Goal: Book appointment/travel/reservation

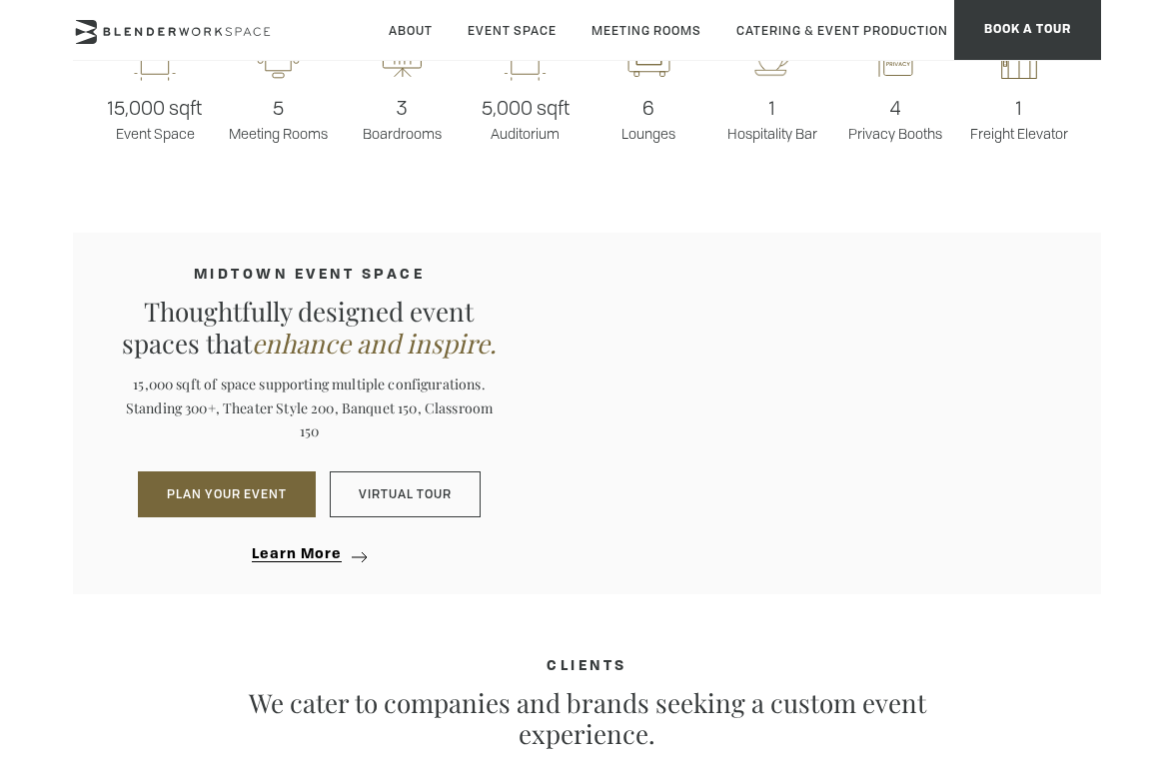
scroll to position [1494, 0]
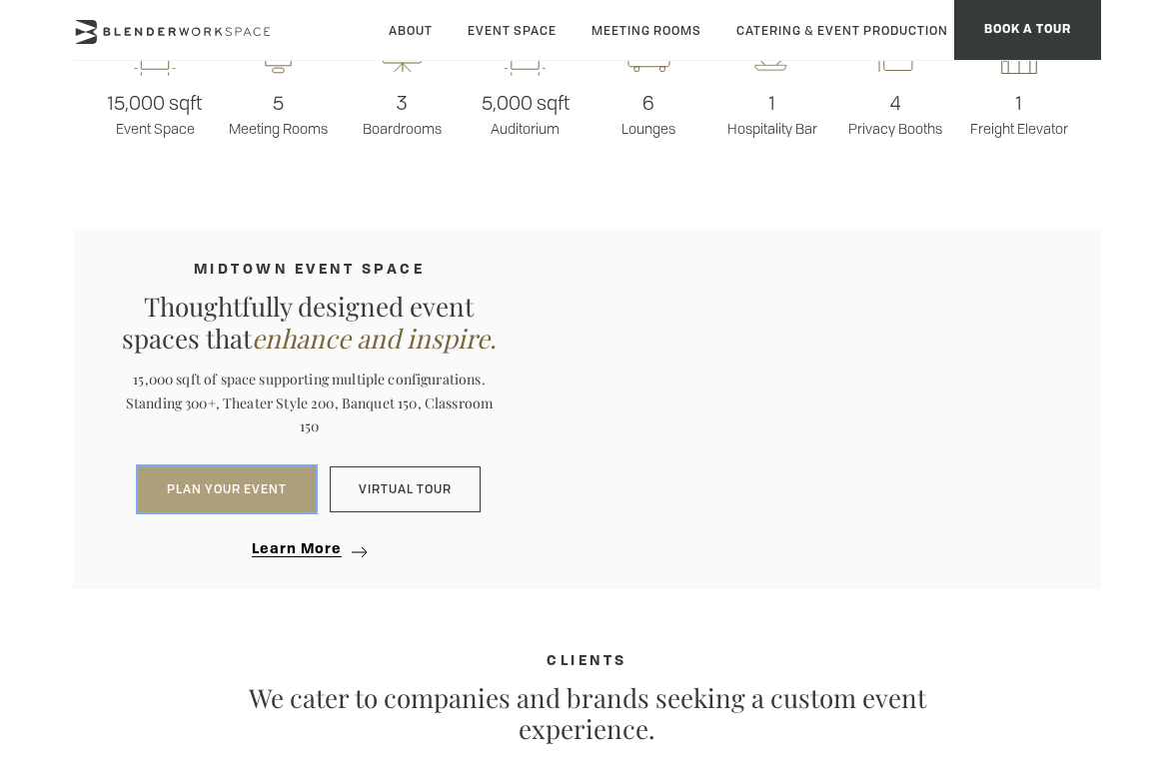
click at [251, 502] on button "PLAN YOUR EVENT" at bounding box center [227, 489] width 178 height 46
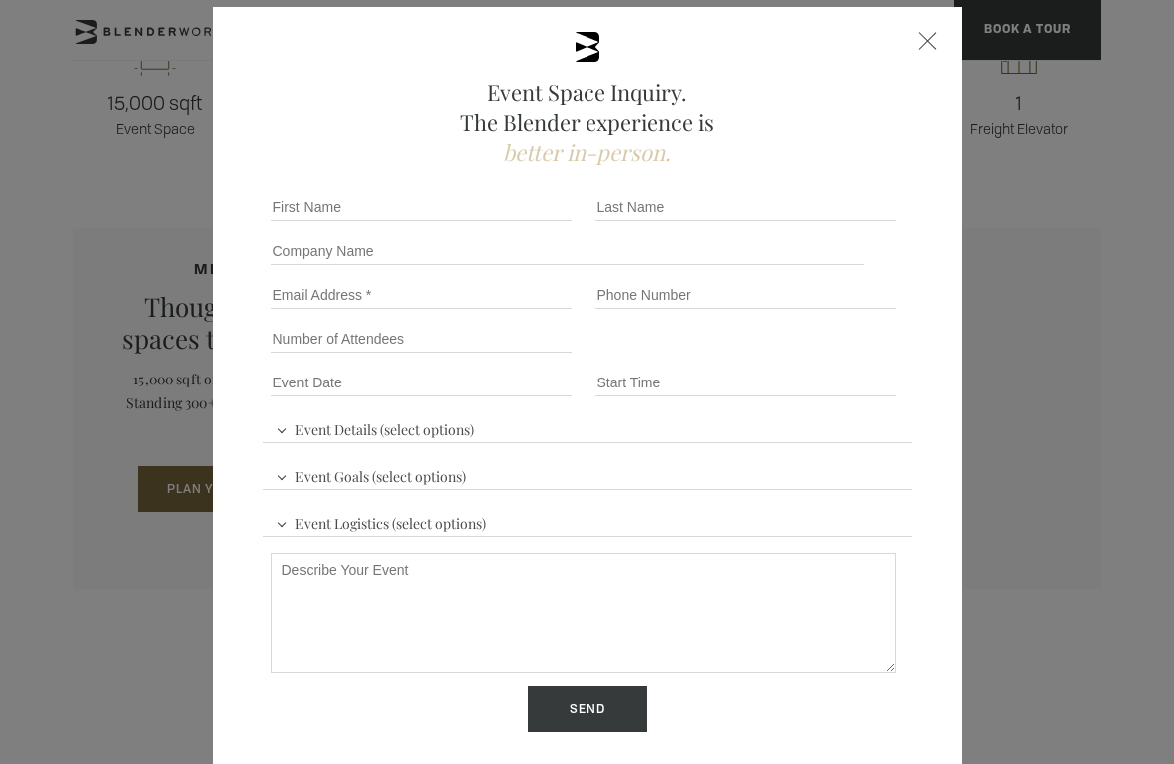
click at [136, 429] on div "Event Space Inquiry. The Blender experience is better in-person. Event Details …" at bounding box center [587, 382] width 1174 height 764
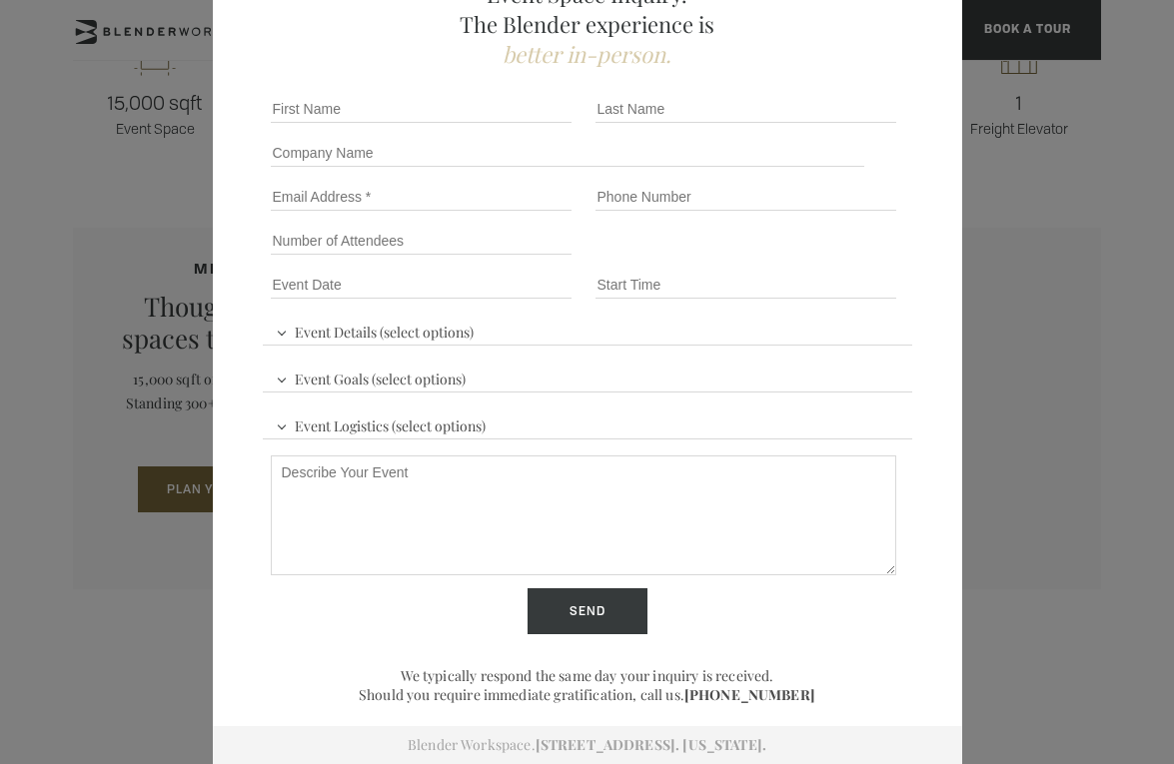
scroll to position [0, 0]
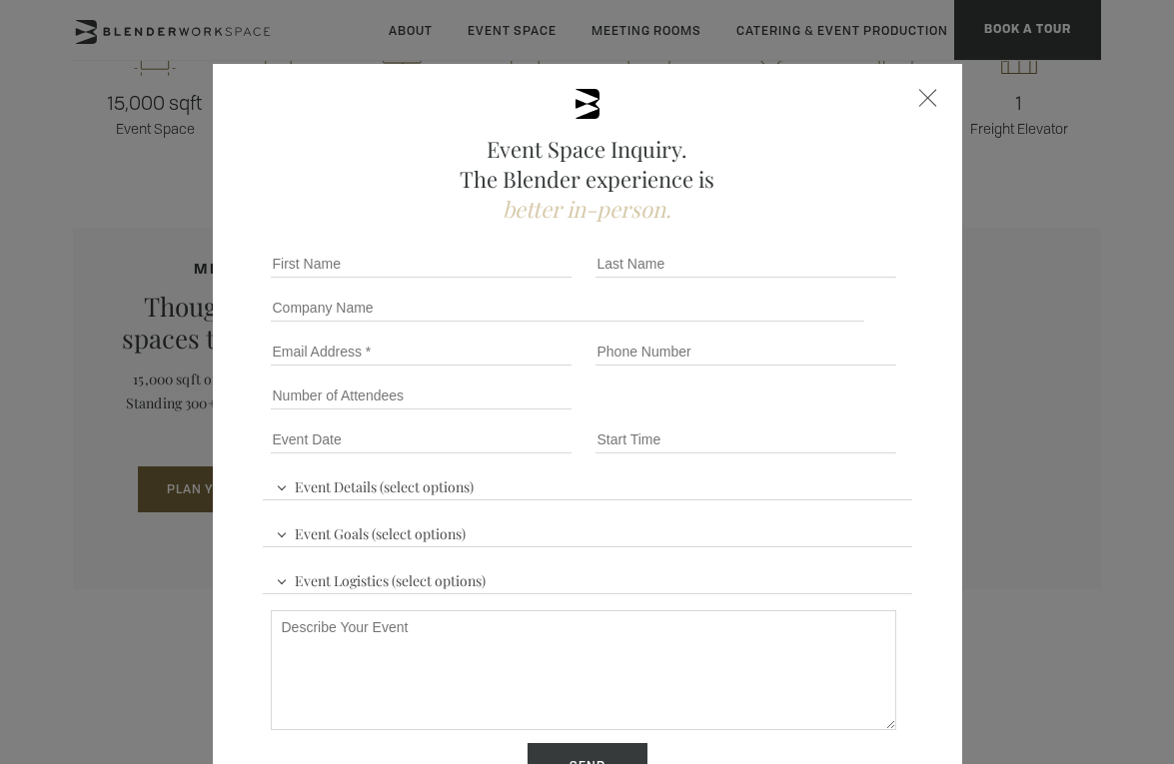
click at [926, 89] on div at bounding box center [928, 98] width 18 height 18
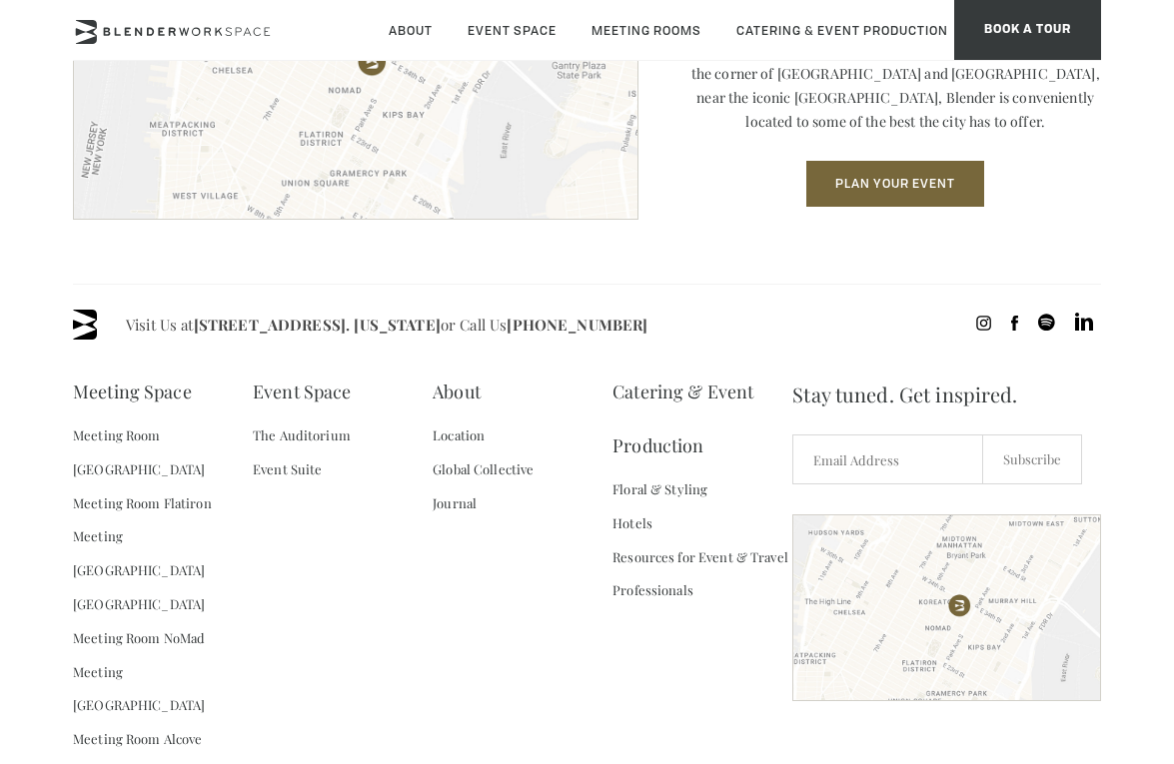
scroll to position [2622, 0]
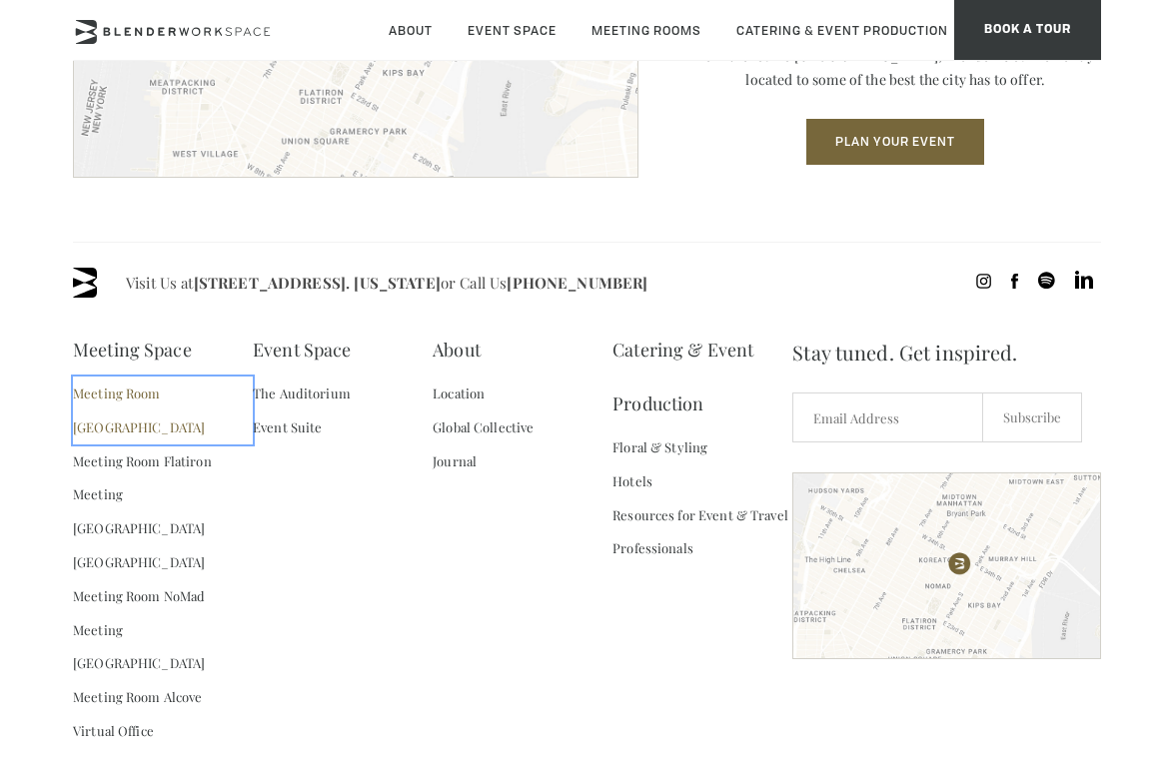
click at [174, 415] on link "Meeting Room [GEOGRAPHIC_DATA]" at bounding box center [163, 411] width 180 height 68
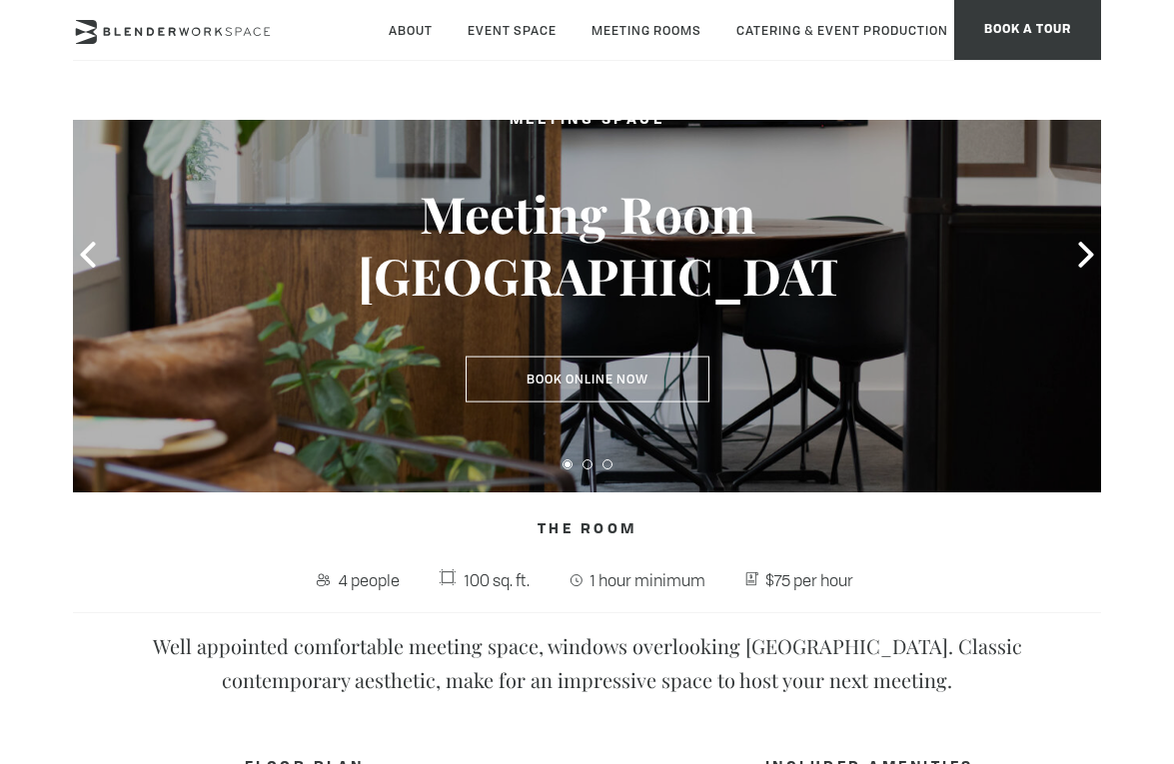
scroll to position [191, 0]
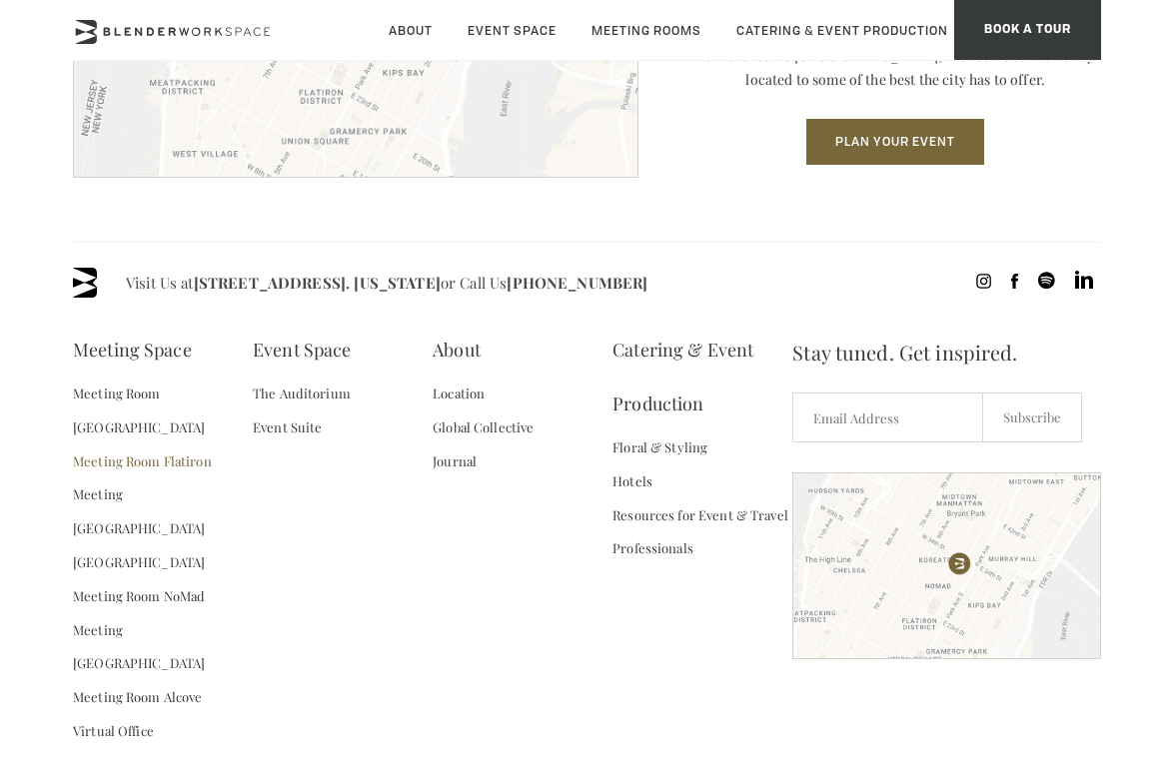
scroll to position [2648, 0]
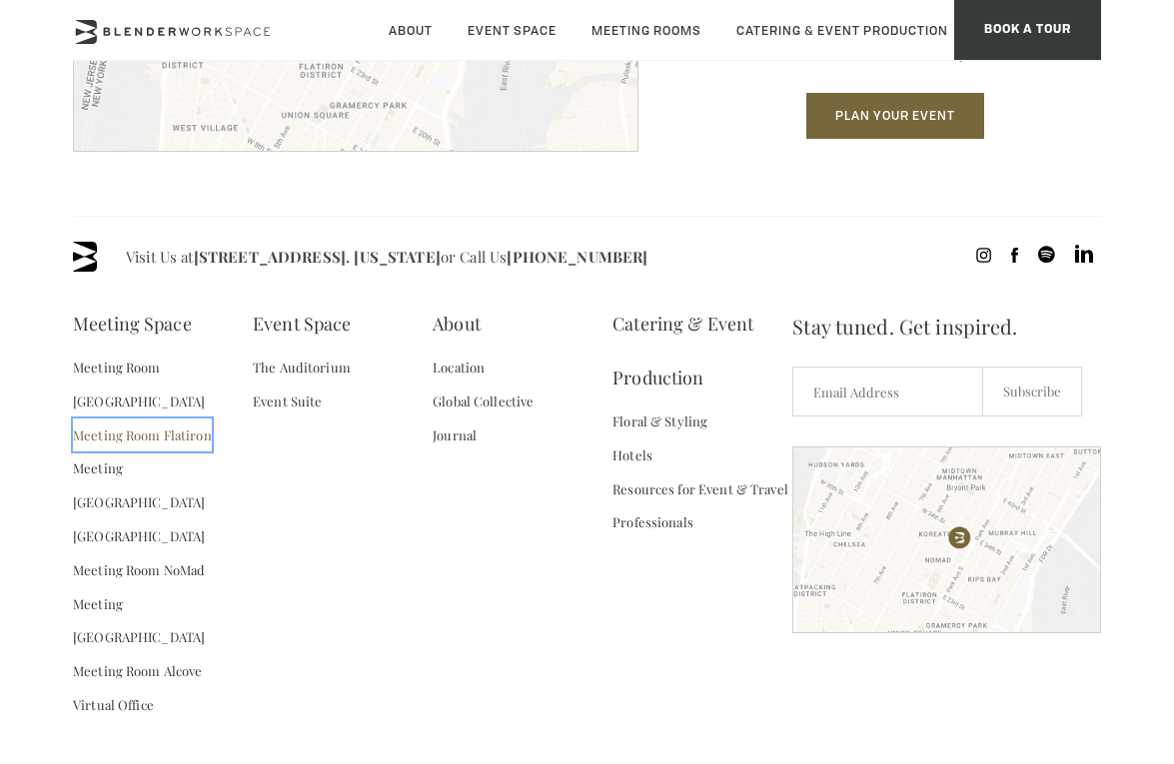
click at [140, 419] on link "Meeting Room Flatiron" at bounding box center [142, 436] width 139 height 34
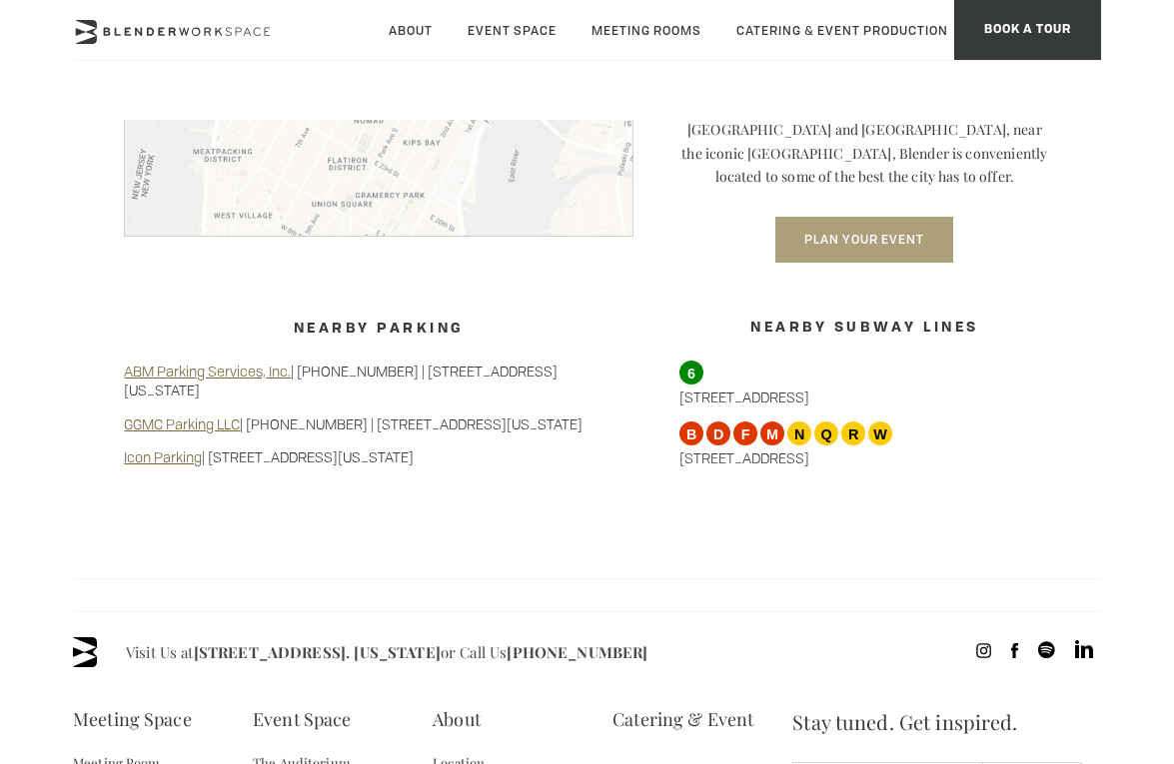
scroll to position [1853, 0]
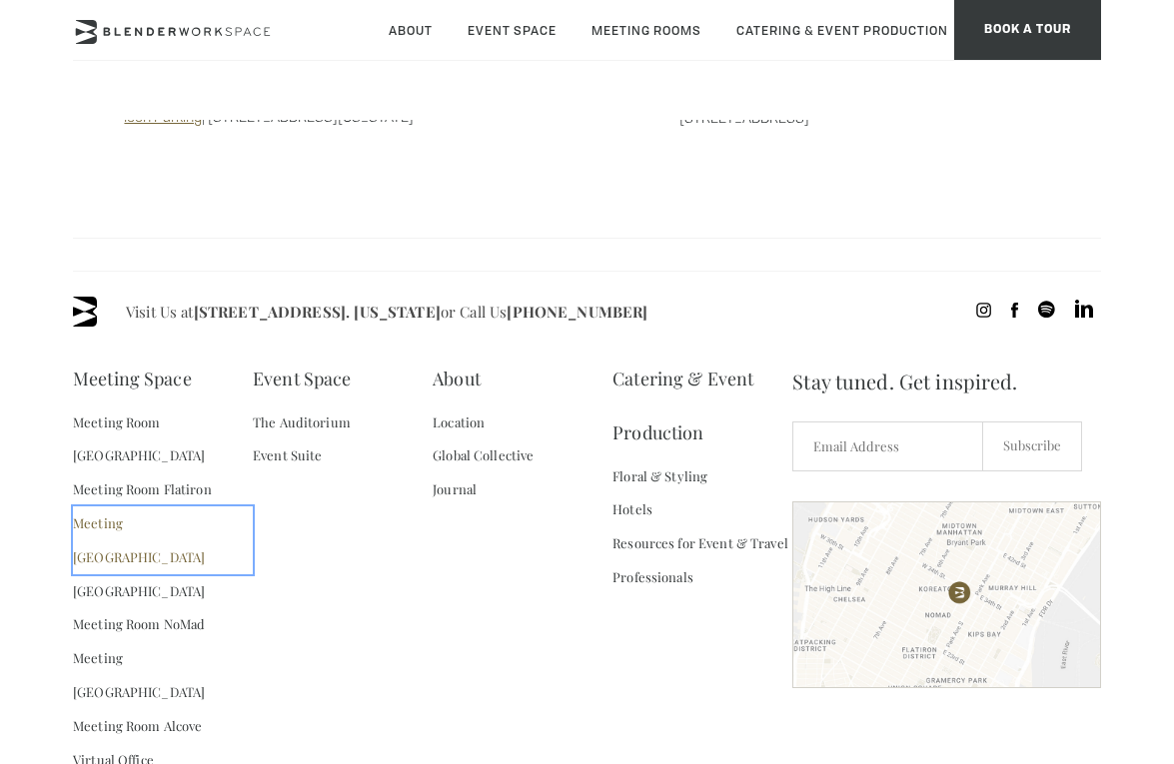
click at [128, 506] on link "Meeting [GEOGRAPHIC_DATA]" at bounding box center [163, 540] width 180 height 68
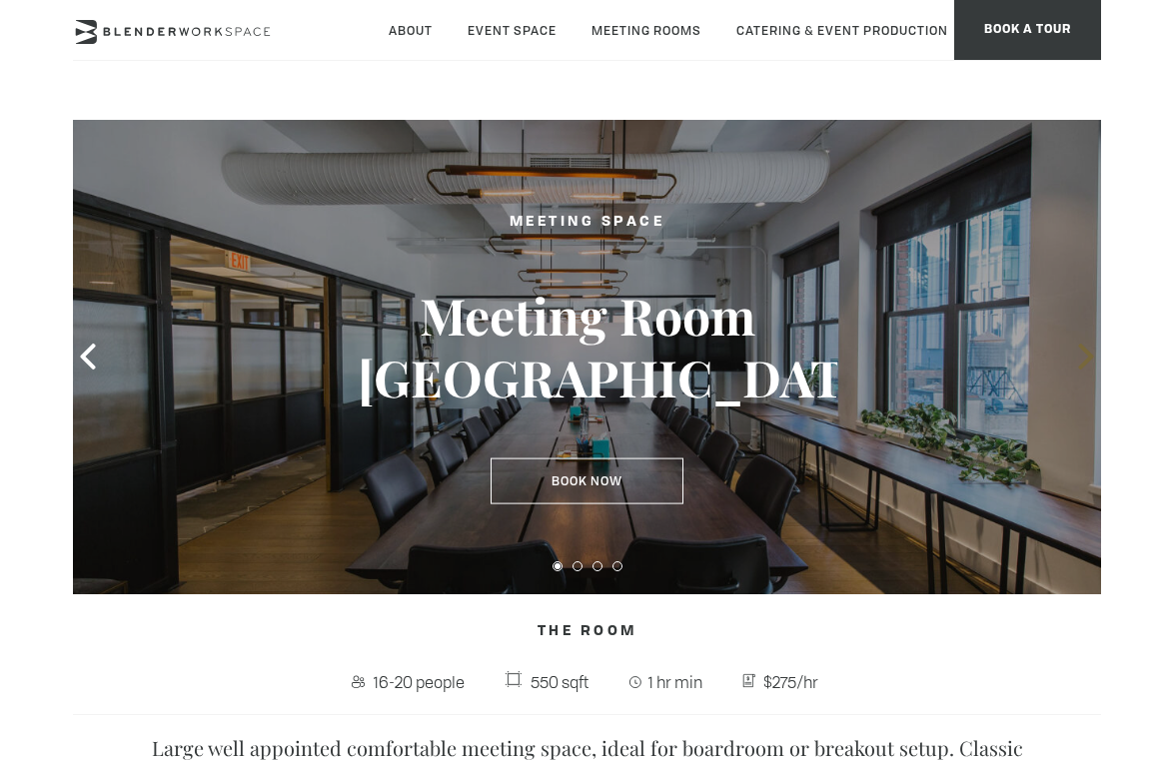
click at [1084, 346] on icon at bounding box center [1086, 357] width 26 height 26
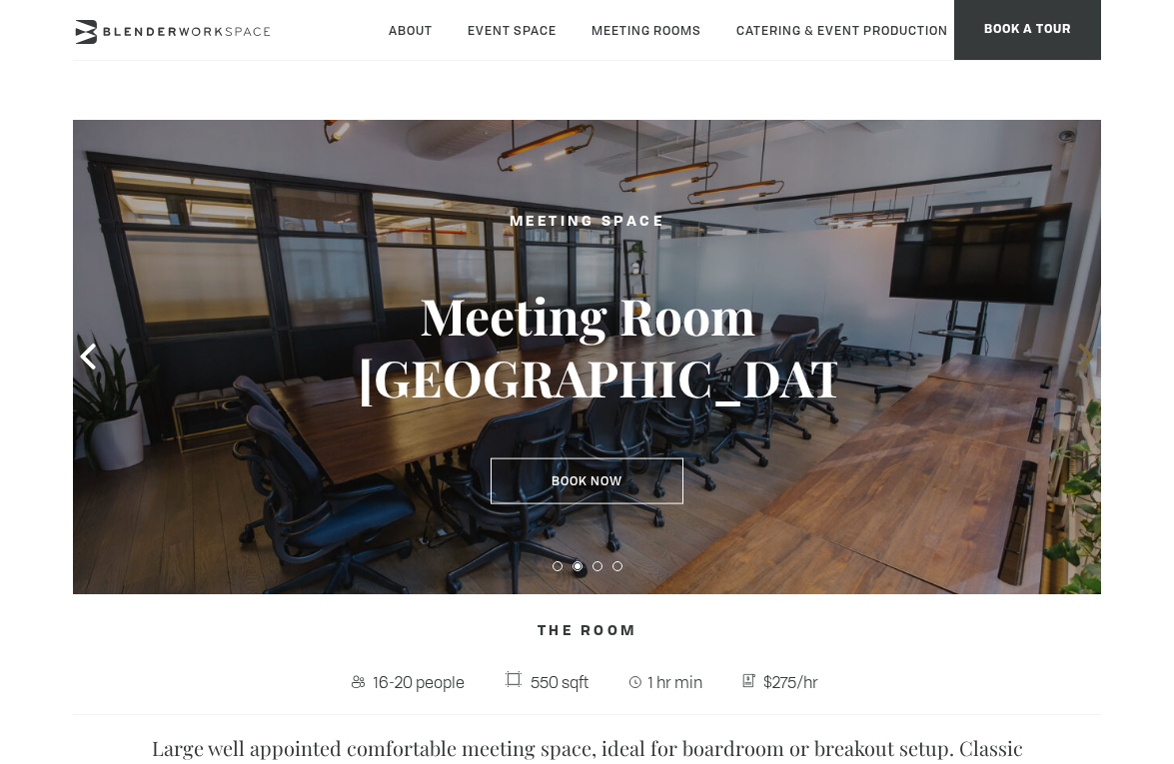
click at [1084, 346] on icon at bounding box center [1086, 357] width 26 height 26
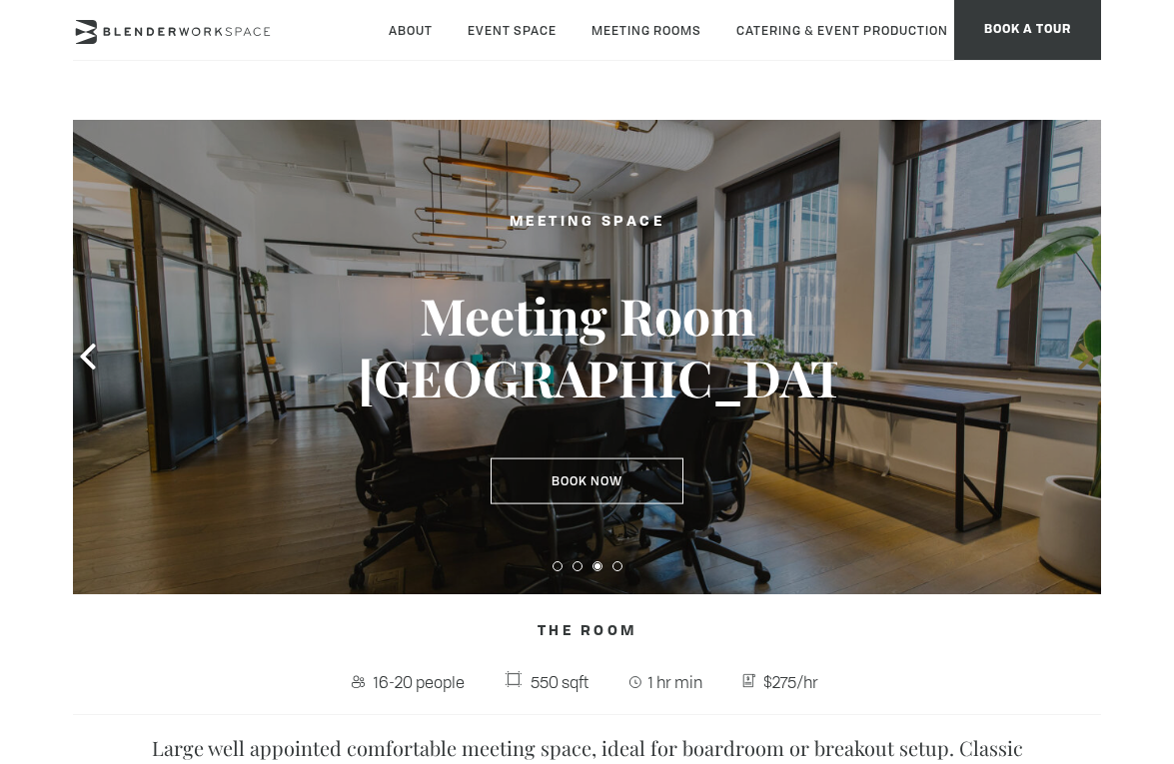
click at [1084, 346] on icon at bounding box center [1086, 357] width 26 height 26
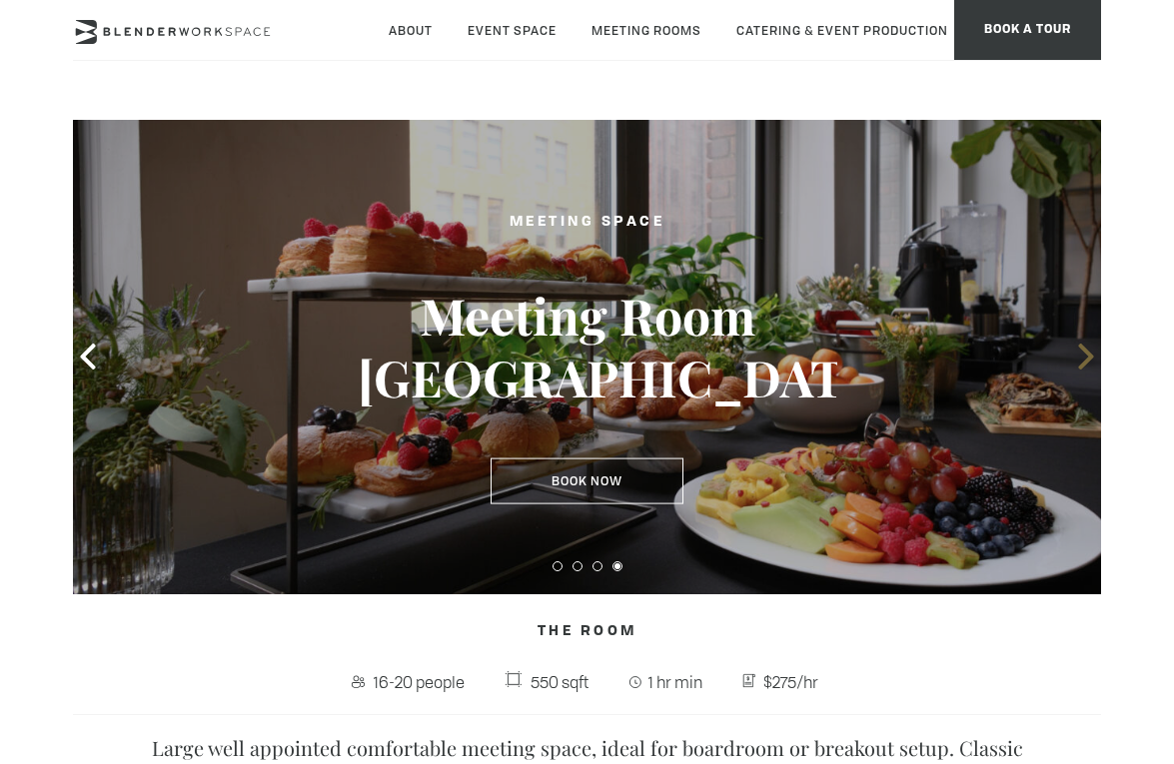
click at [1085, 347] on icon at bounding box center [1086, 357] width 26 height 26
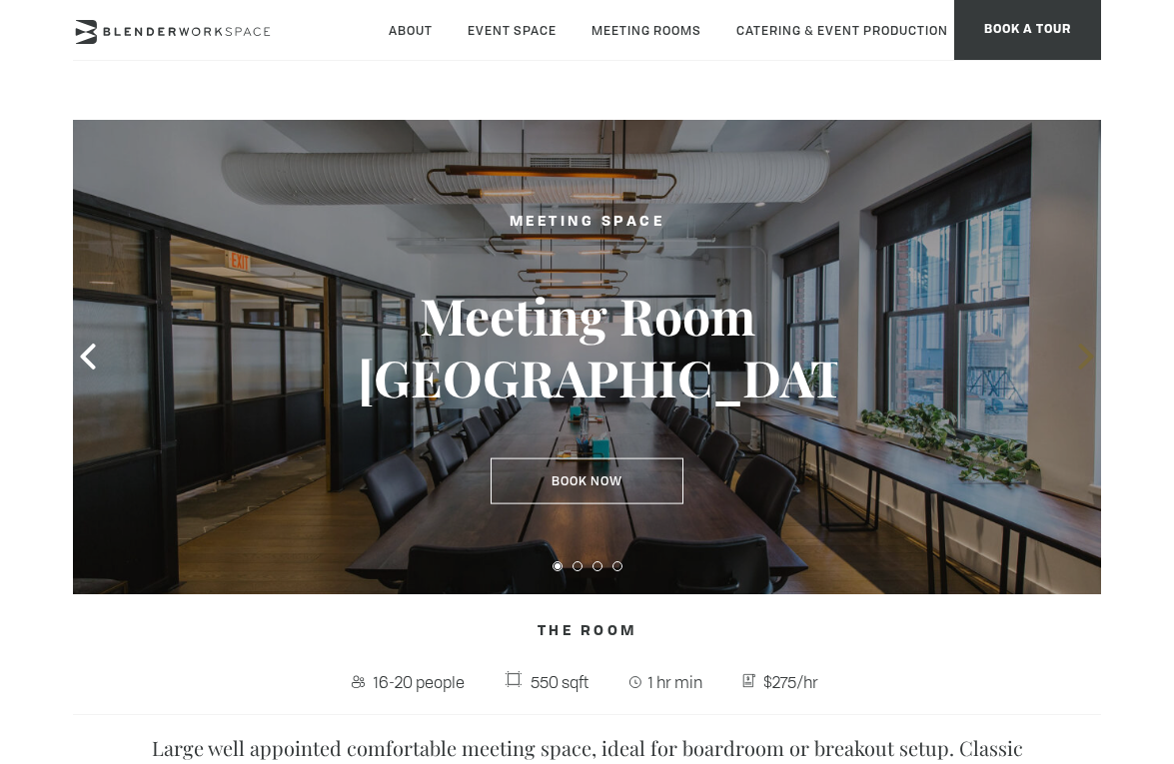
click at [1085, 348] on icon at bounding box center [1086, 357] width 26 height 26
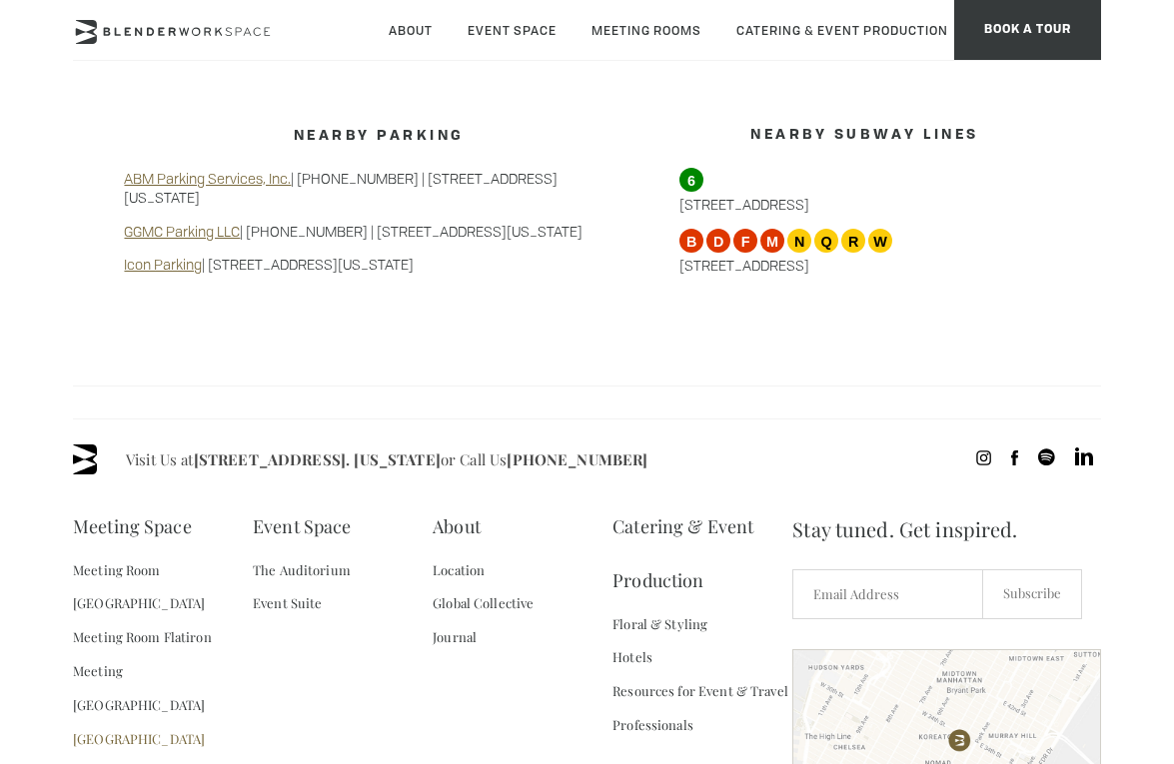
scroll to position [1776, 0]
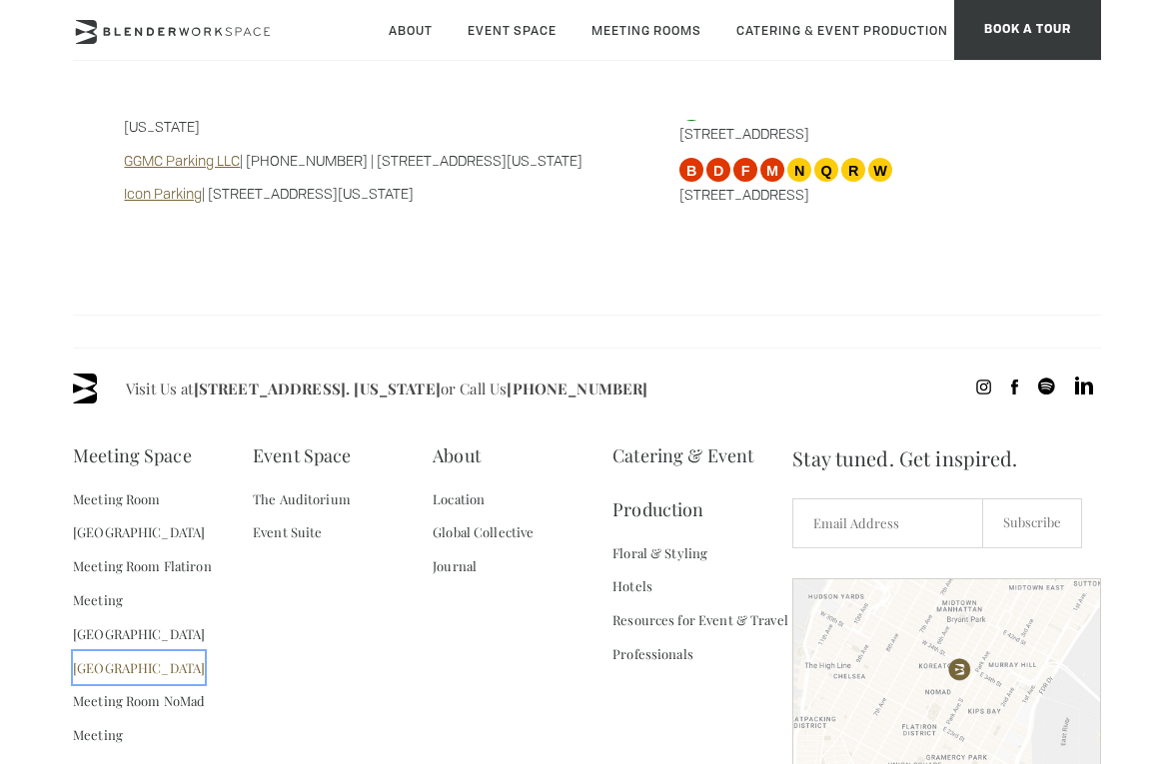
click at [178, 651] on link "[GEOGRAPHIC_DATA]" at bounding box center [139, 668] width 132 height 34
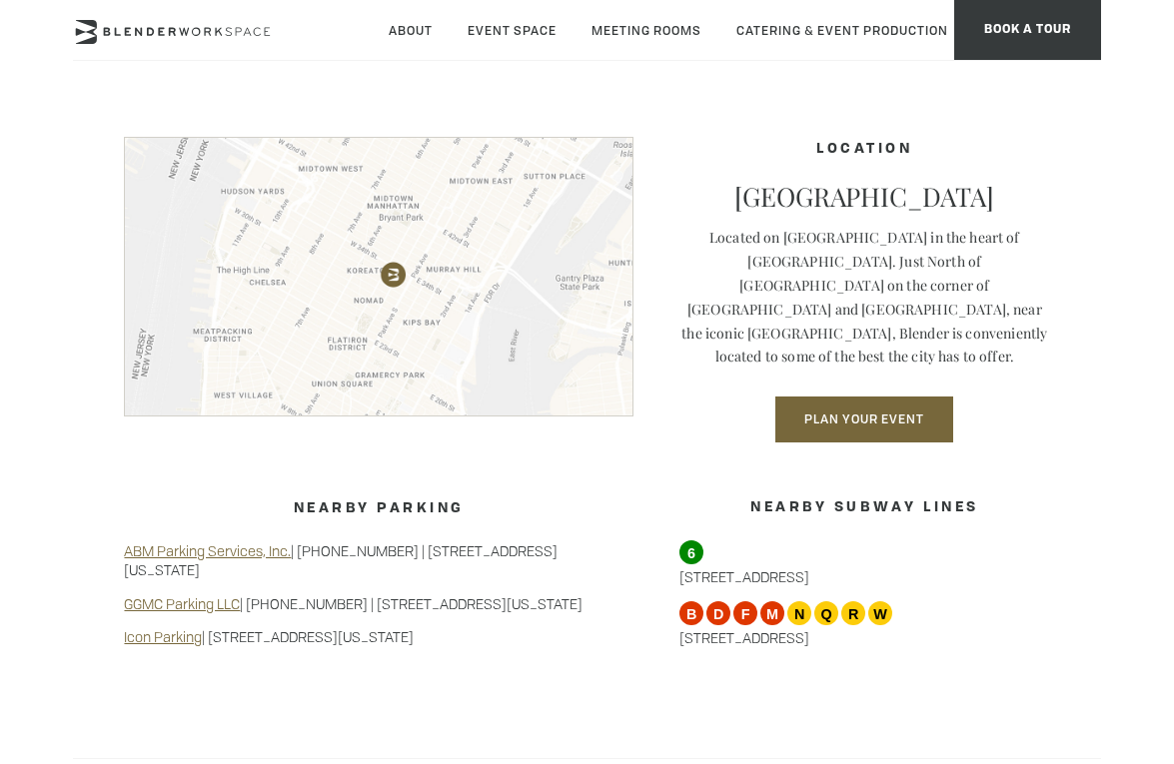
scroll to position [1943, 0]
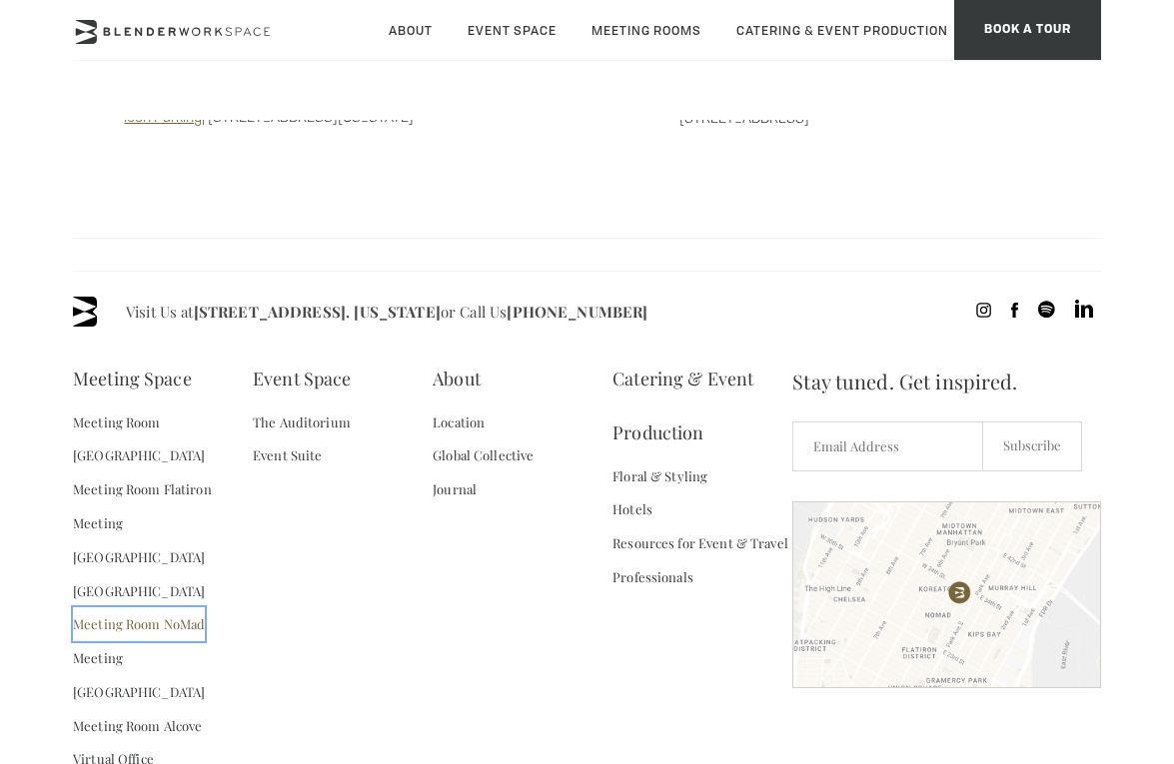
click at [154, 607] on link "Meeting Room NoMad" at bounding box center [139, 624] width 132 height 34
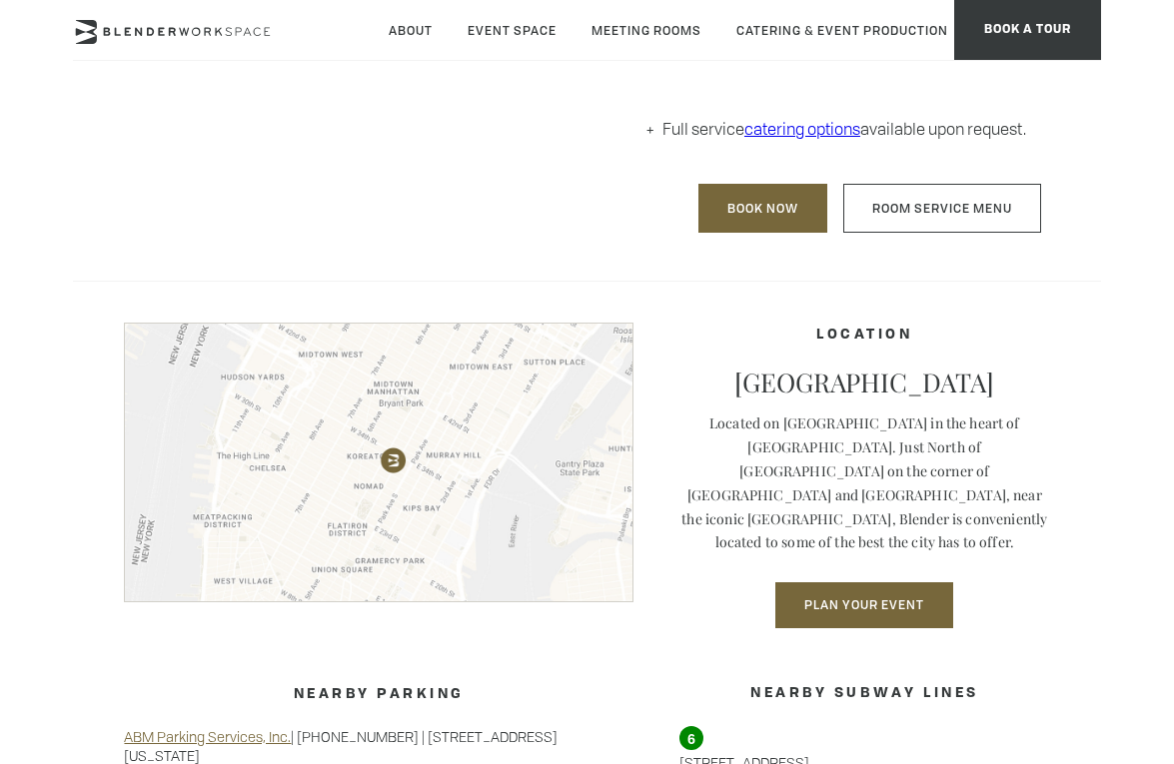
scroll to position [1898, 0]
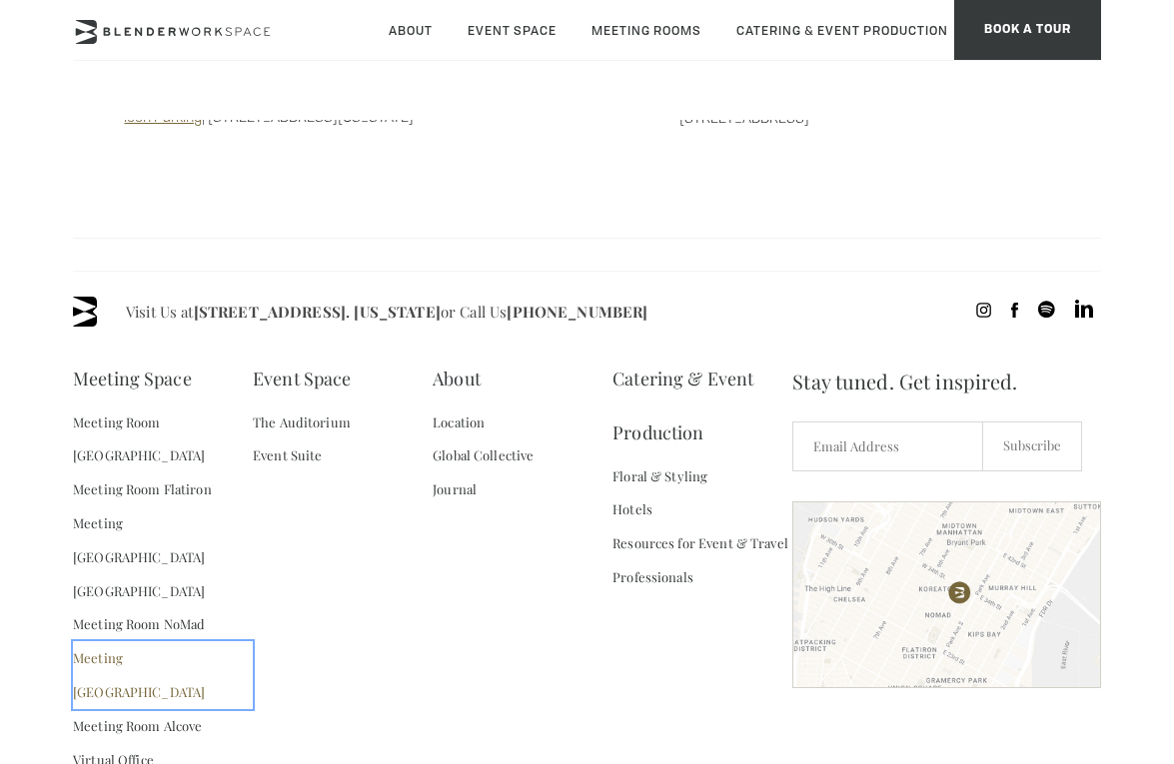
click at [150, 641] on link "Meeting [GEOGRAPHIC_DATA]" at bounding box center [163, 675] width 180 height 68
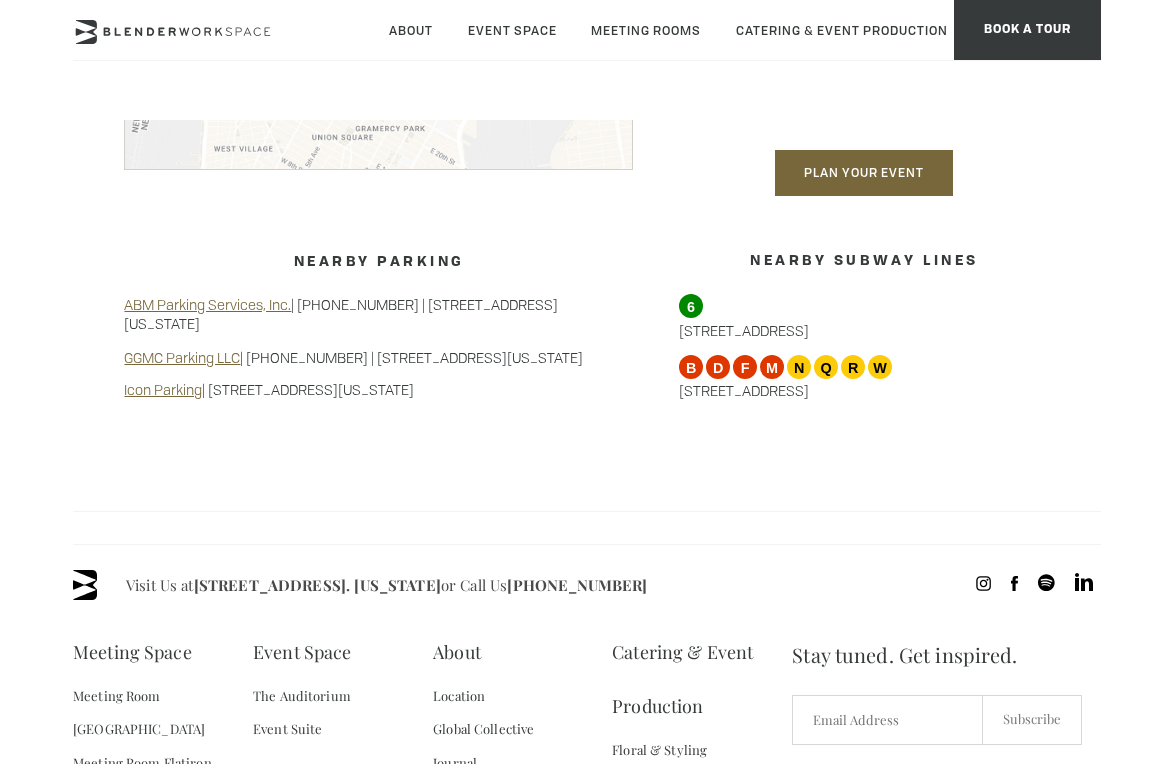
scroll to position [1853, 0]
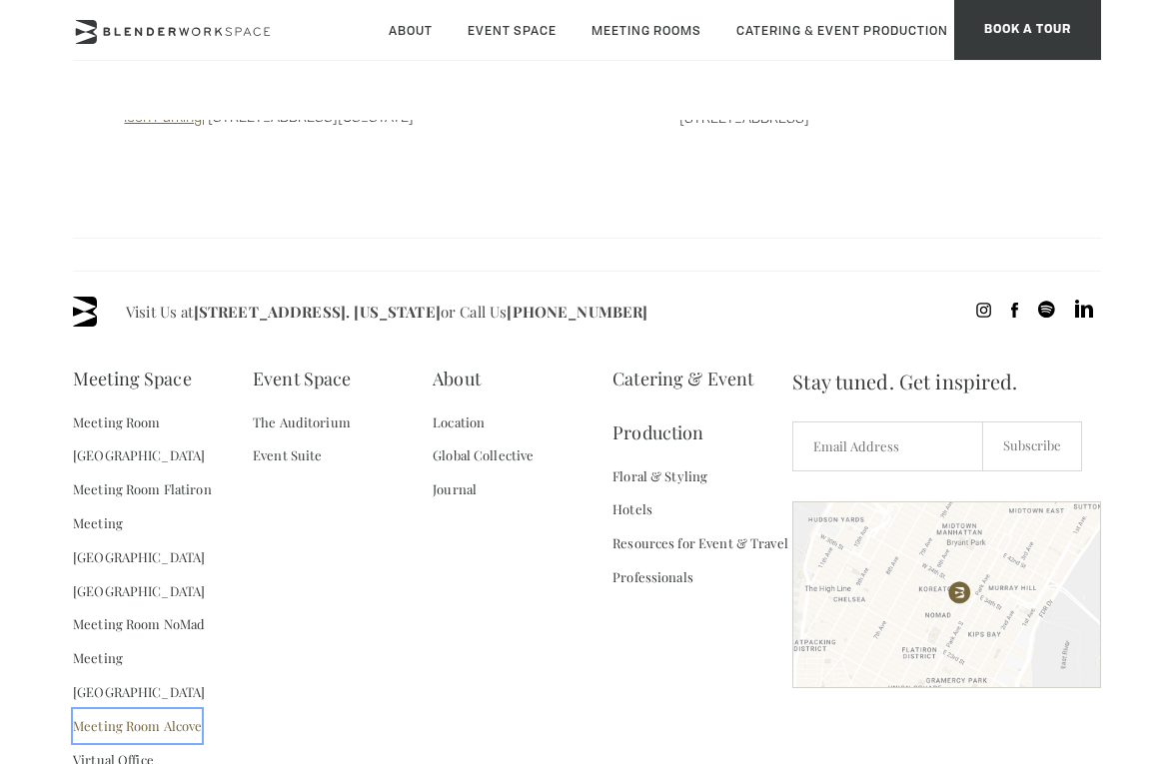
click at [154, 709] on link "Meeting Room Alcove" at bounding box center [137, 726] width 129 height 34
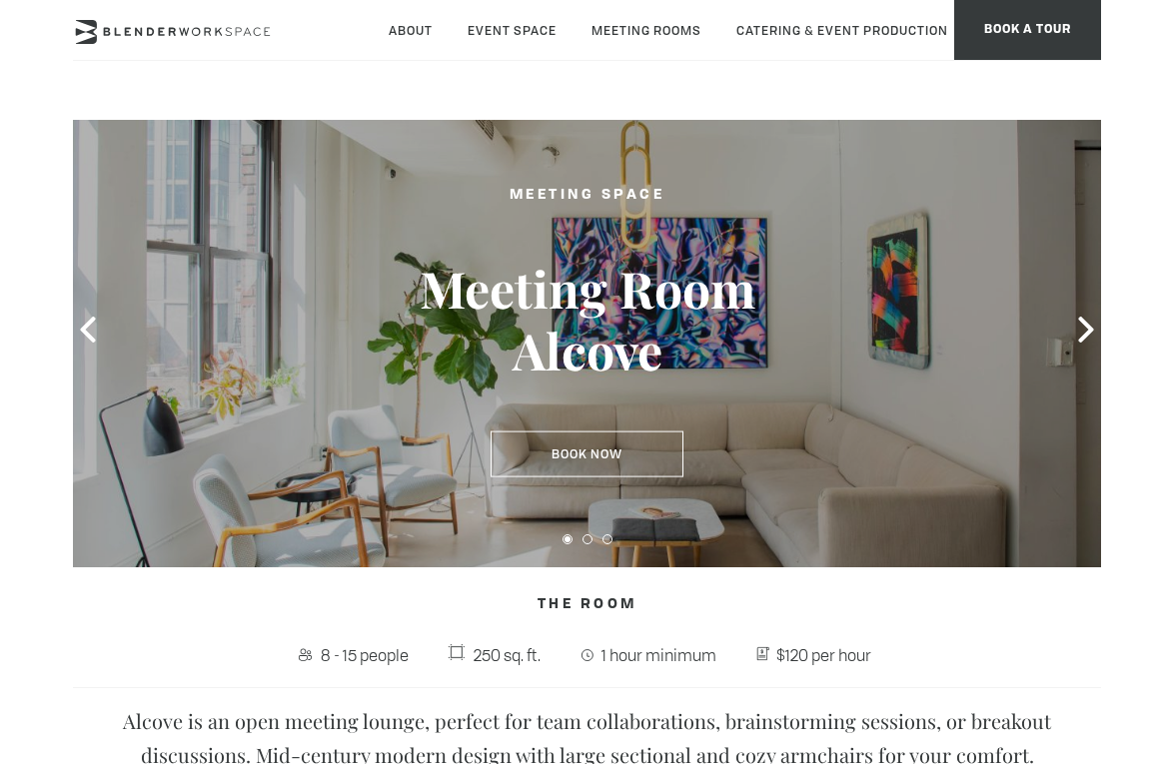
scroll to position [42, 0]
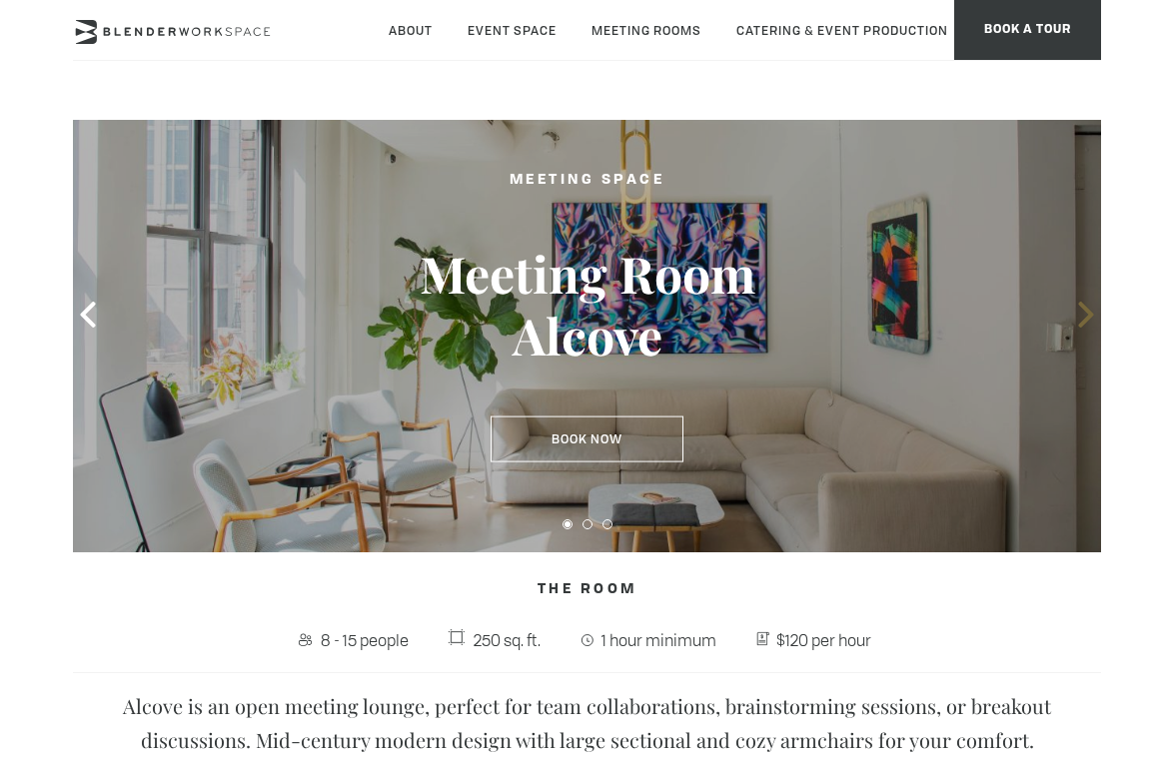
click at [1080, 314] on icon at bounding box center [1086, 315] width 26 height 26
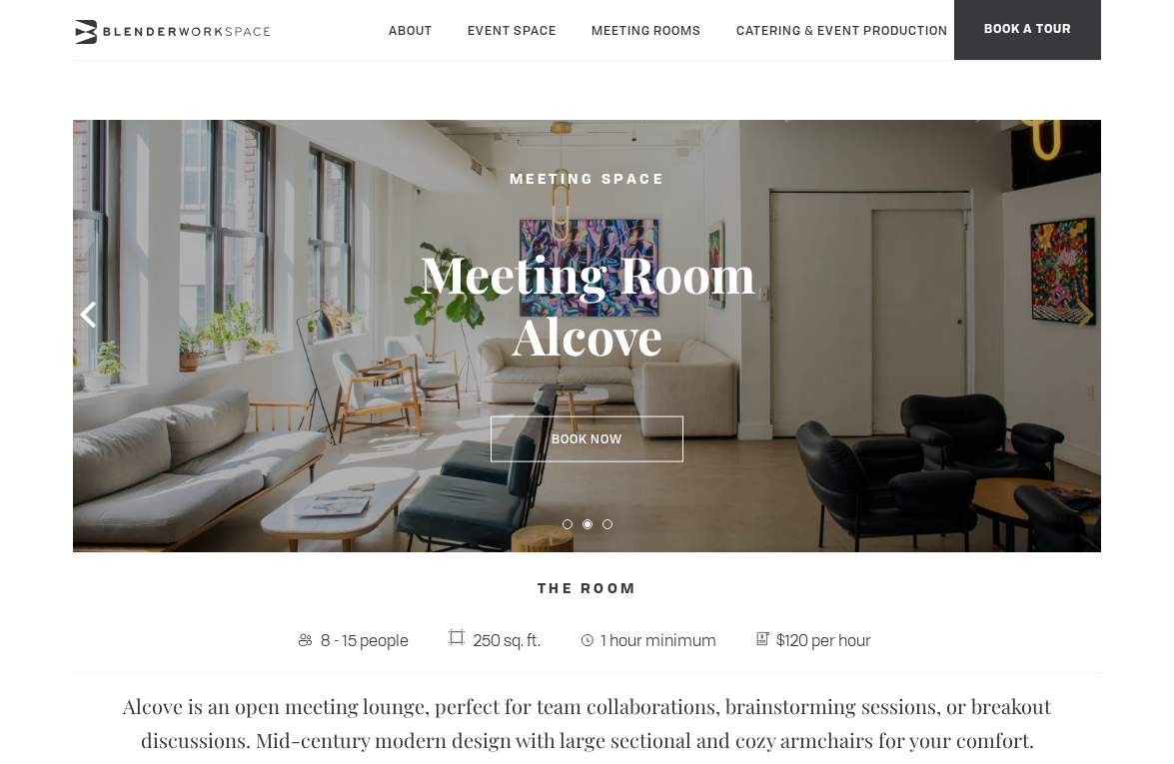
click at [1081, 315] on icon at bounding box center [1086, 315] width 26 height 26
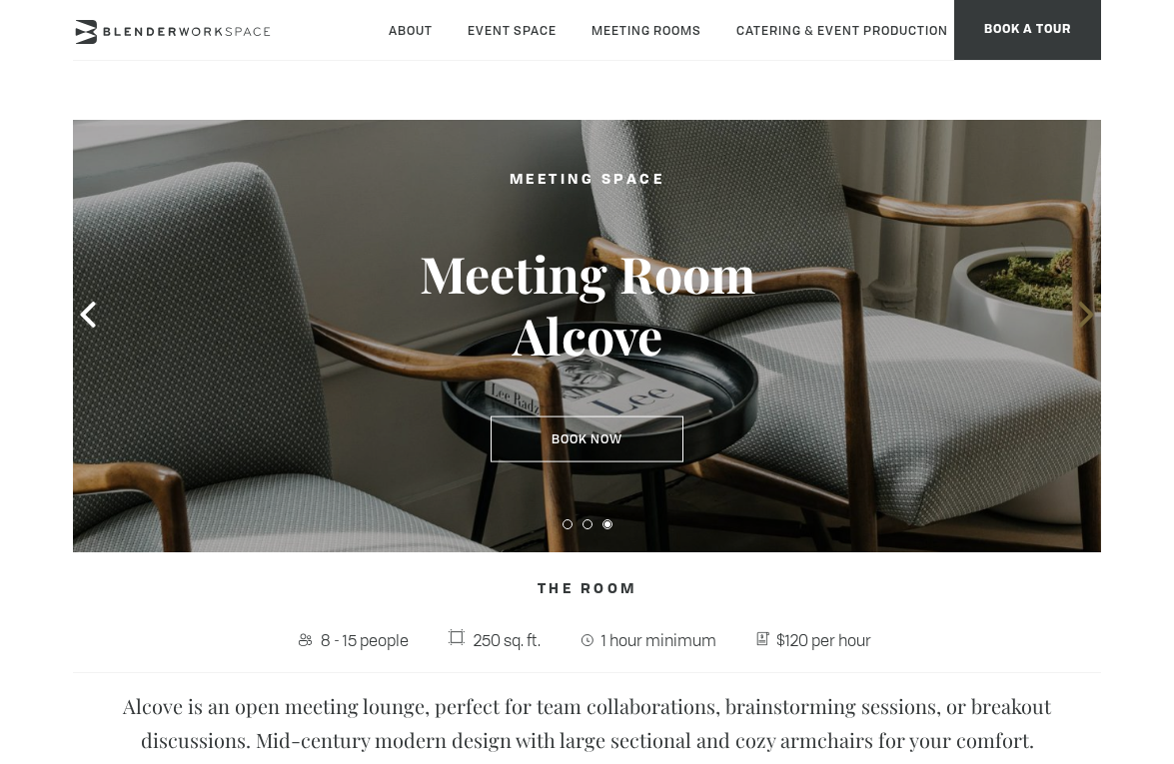
click at [1082, 317] on icon at bounding box center [1086, 315] width 26 height 26
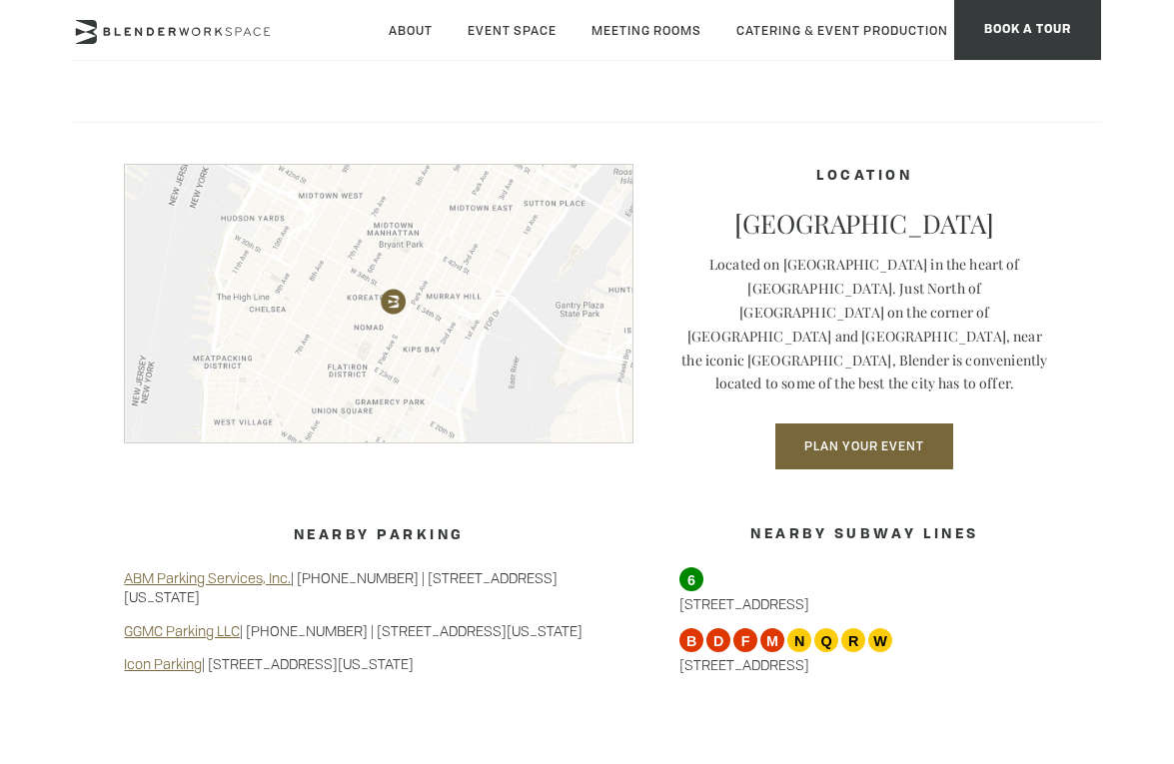
scroll to position [1673, 0]
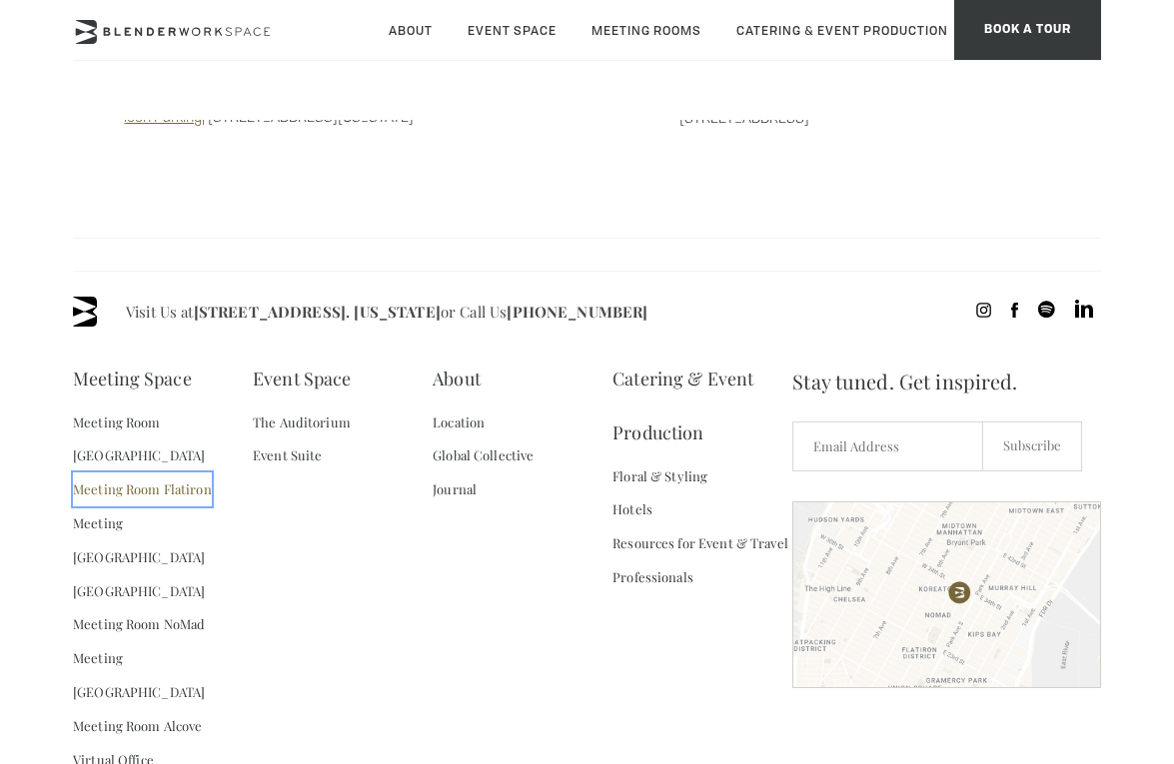
click at [154, 472] on link "Meeting Room Flatiron" at bounding box center [142, 489] width 139 height 34
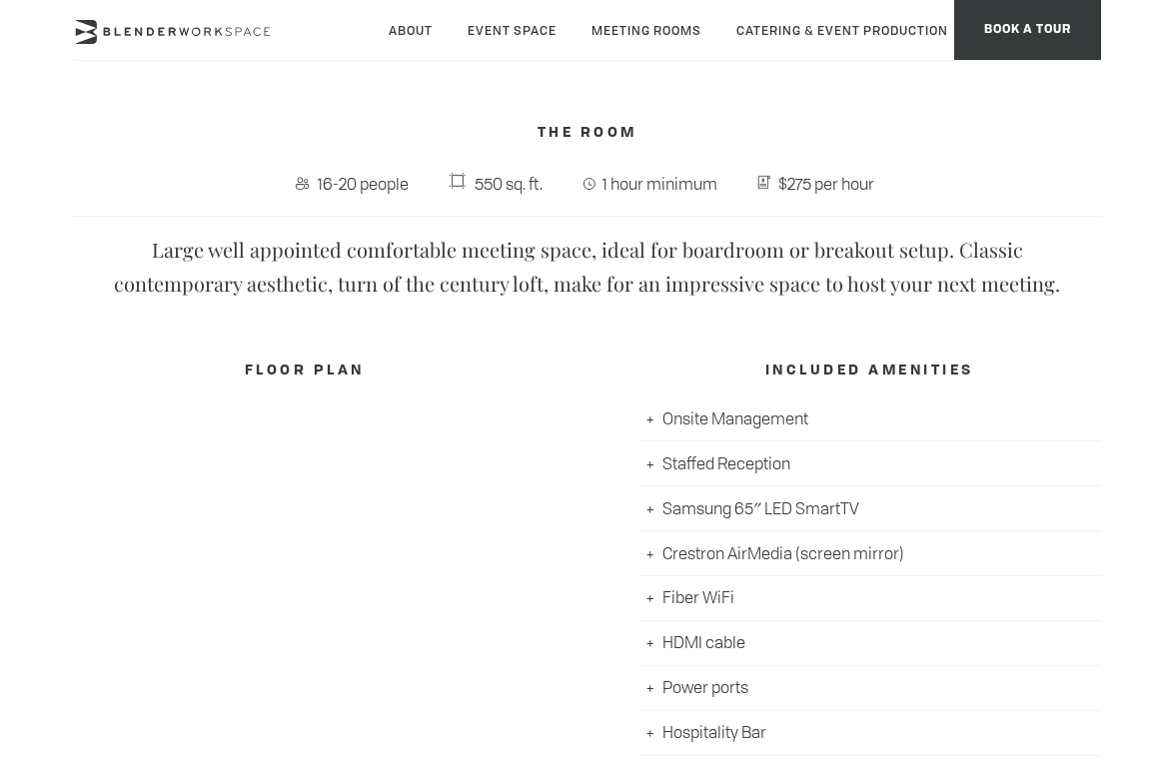
scroll to position [1853, 0]
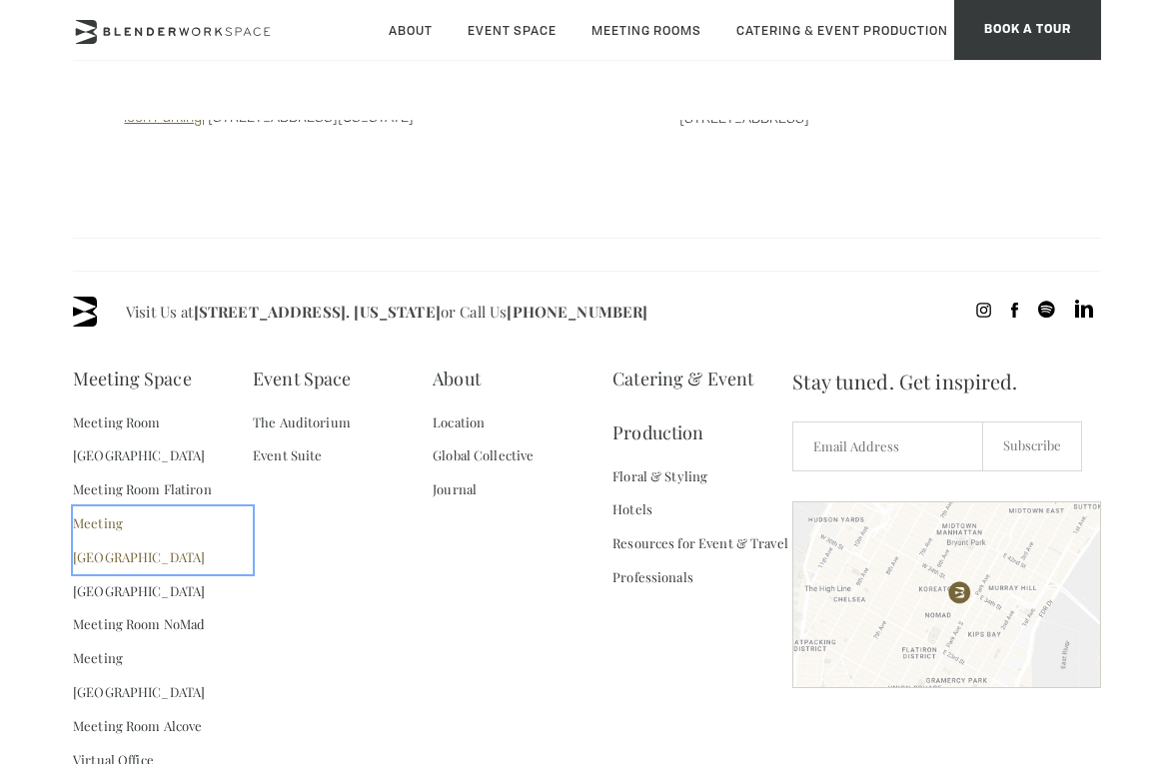
click at [127, 506] on link "Meeting [GEOGRAPHIC_DATA]" at bounding box center [163, 540] width 180 height 68
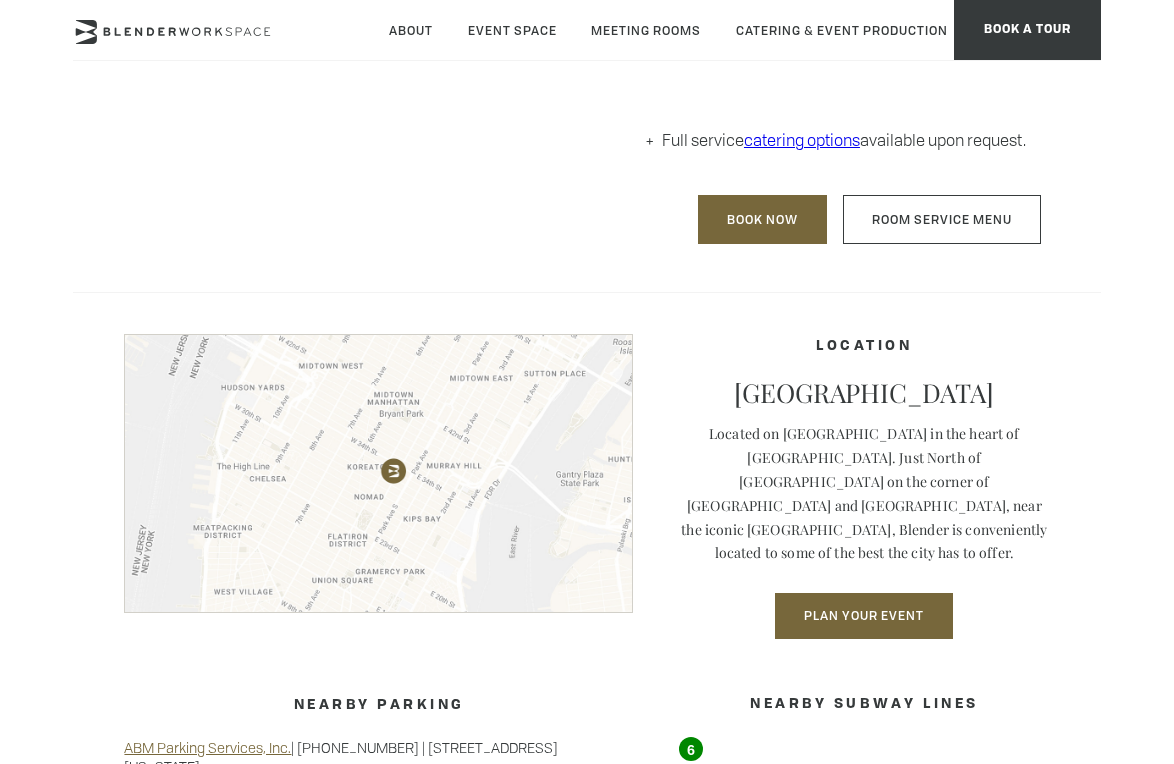
scroll to position [1142, 0]
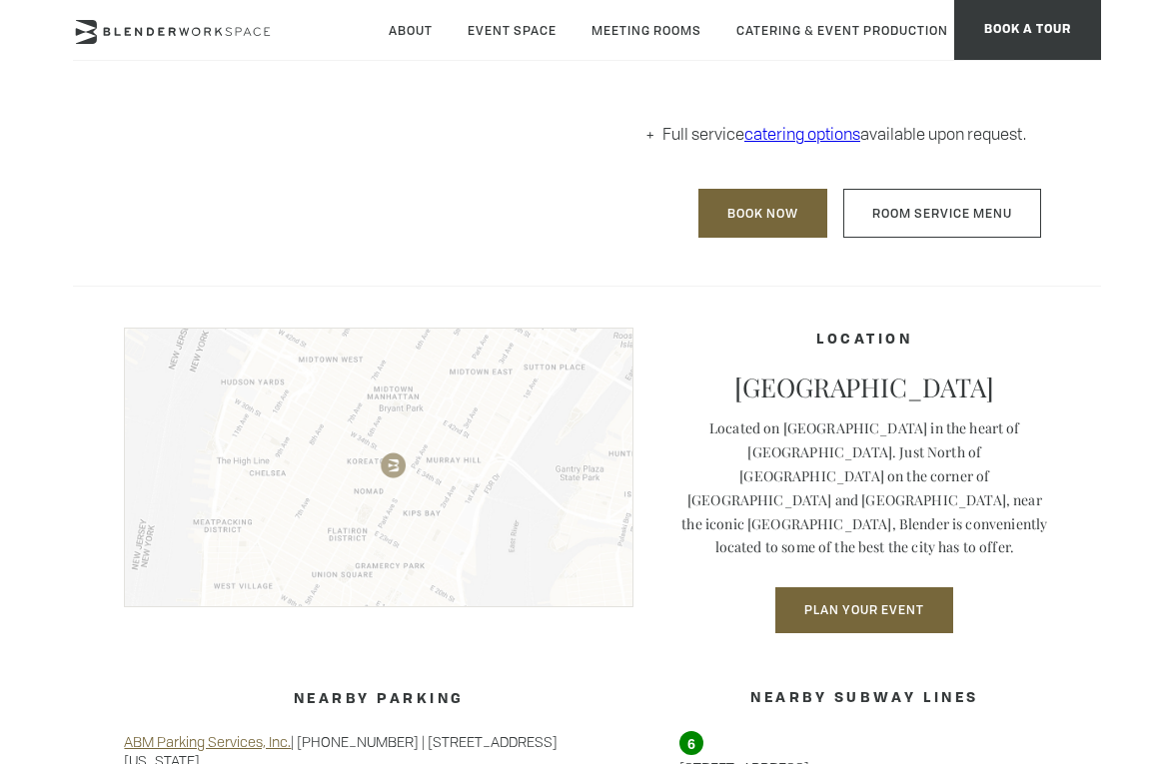
click at [375, 447] on img at bounding box center [378, 468] width 508 height 280
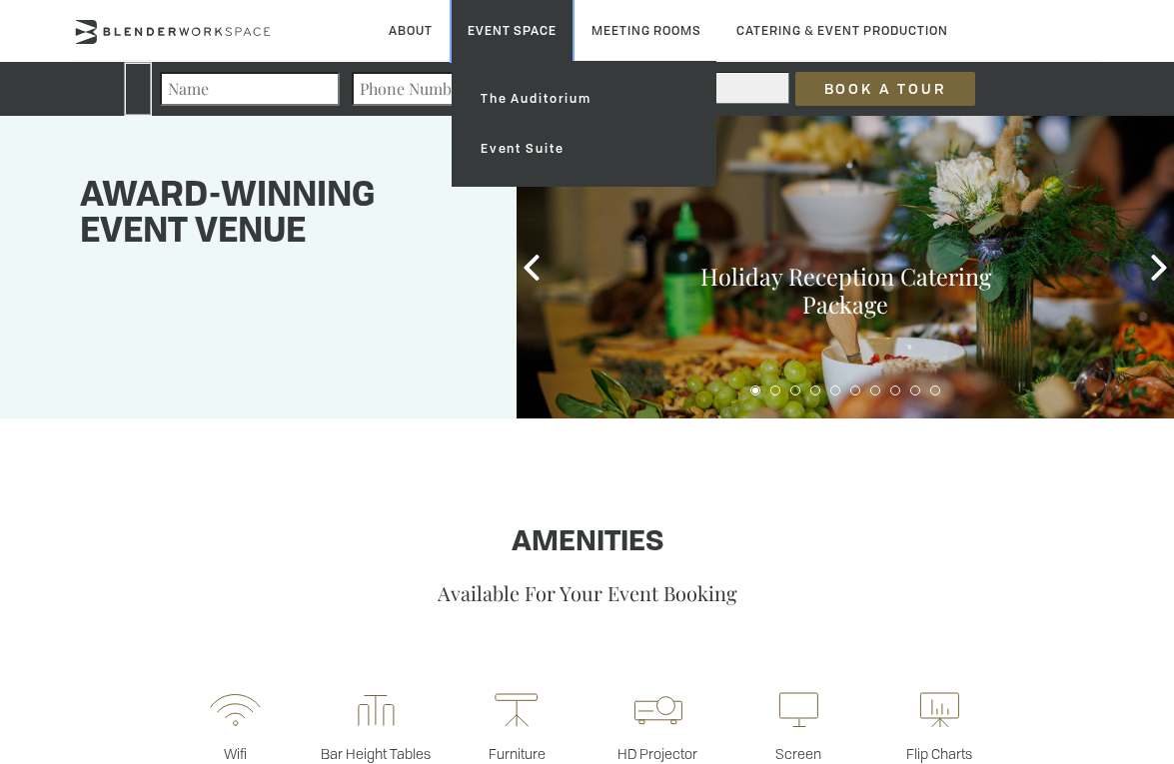
click at [489, 22] on link "Event Space" at bounding box center [511, 30] width 121 height 61
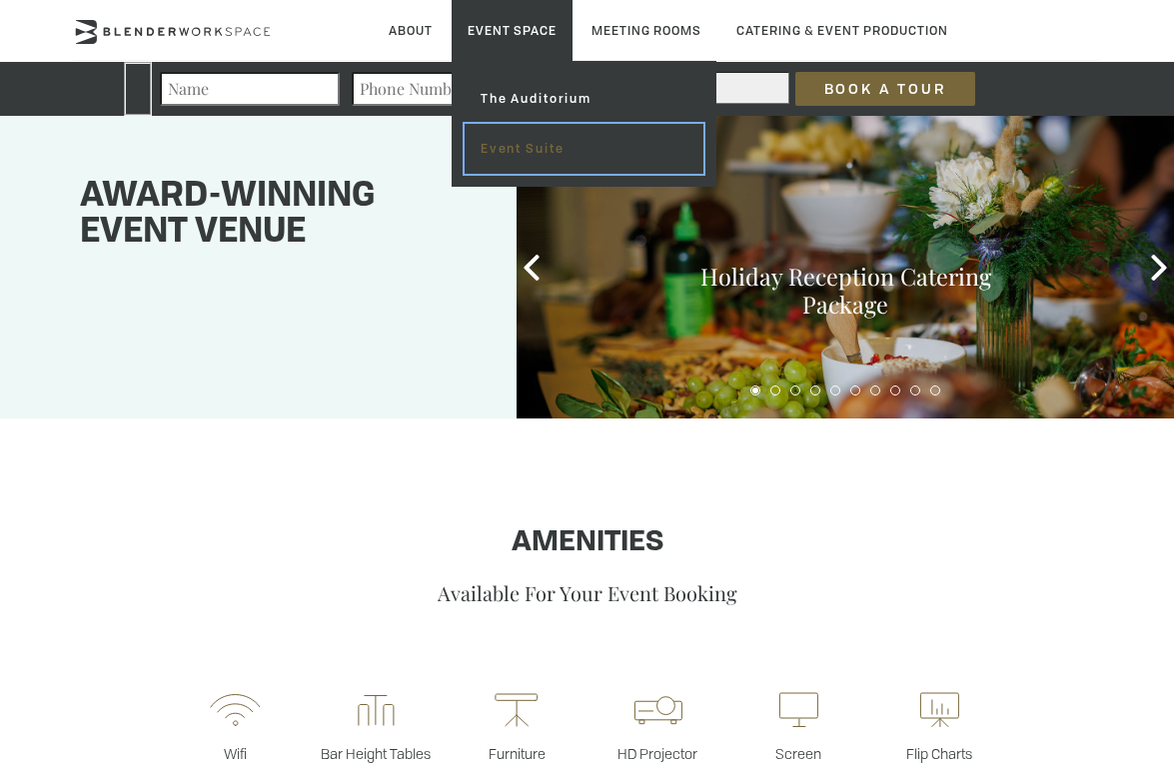
click at [506, 148] on link "Event Suite" at bounding box center [583, 149] width 239 height 50
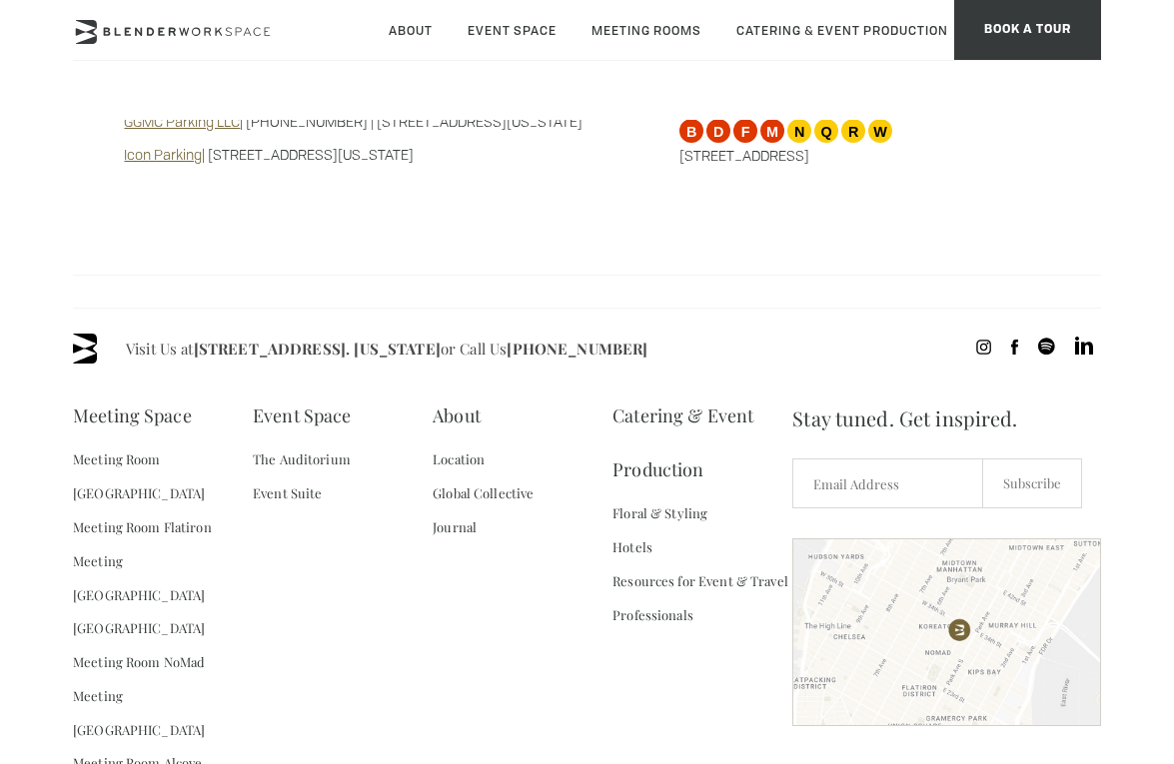
scroll to position [1723, 0]
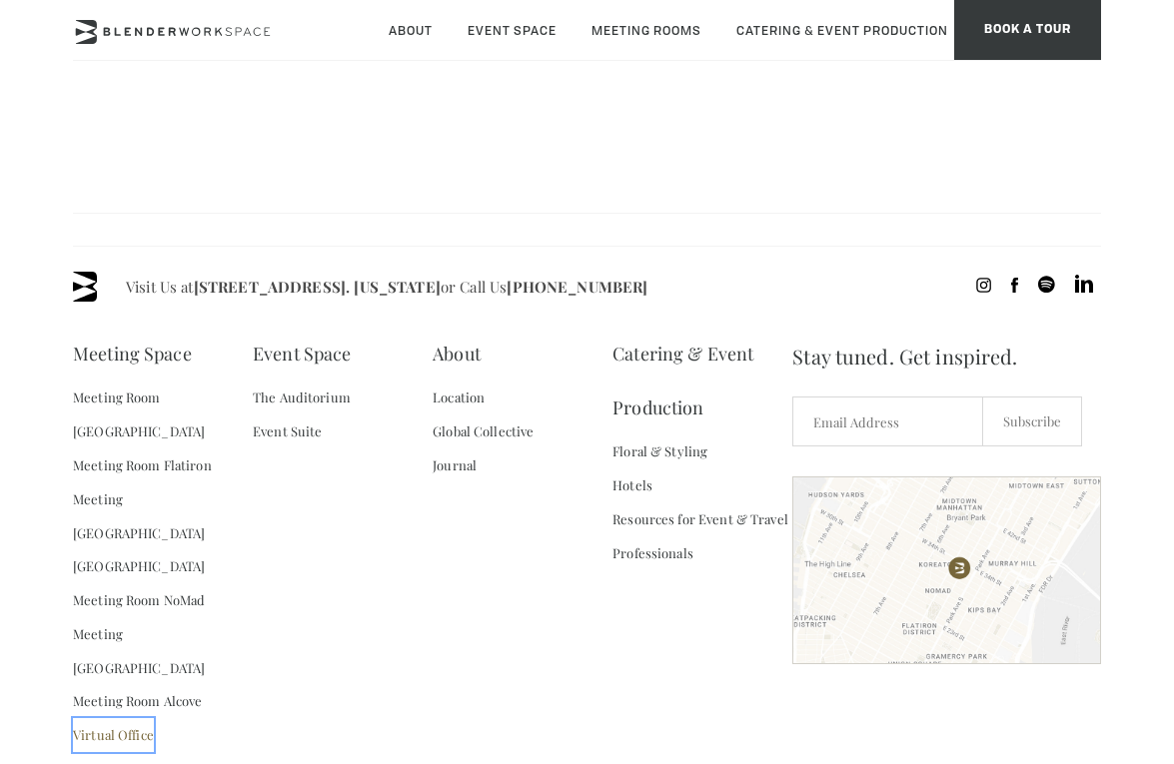
click at [138, 718] on link "Virtual Office" at bounding box center [113, 735] width 81 height 34
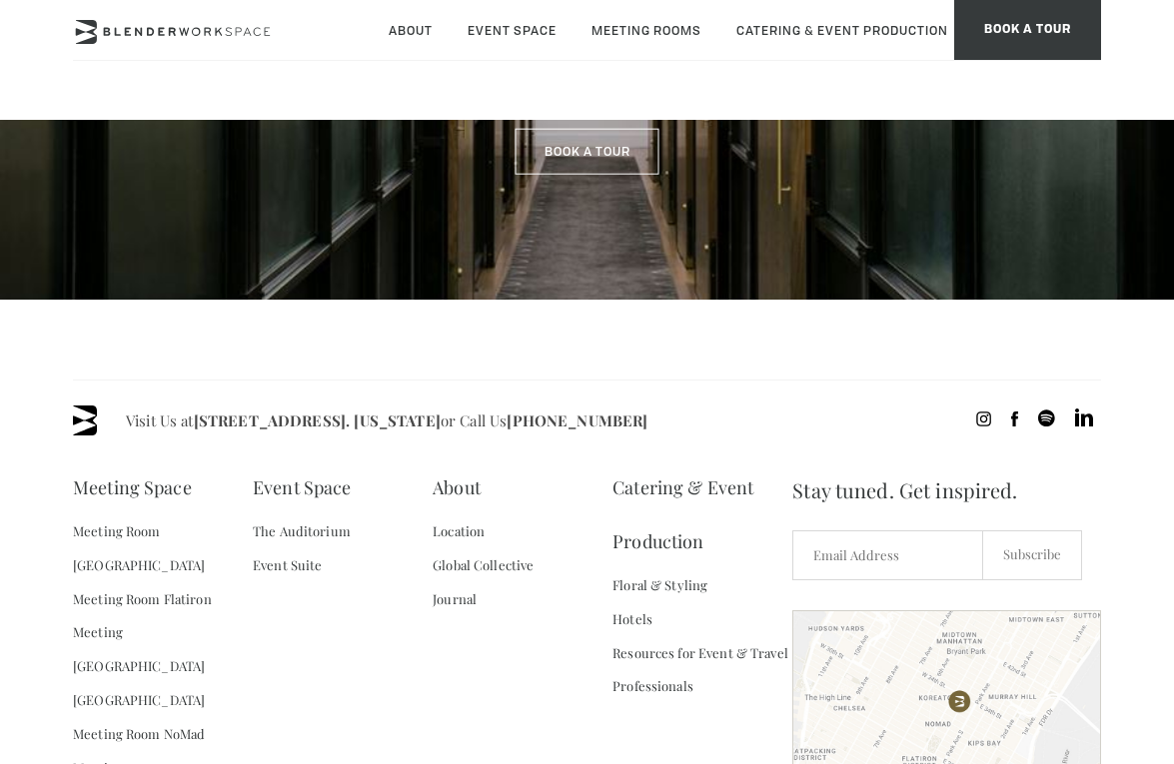
scroll to position [1588, 0]
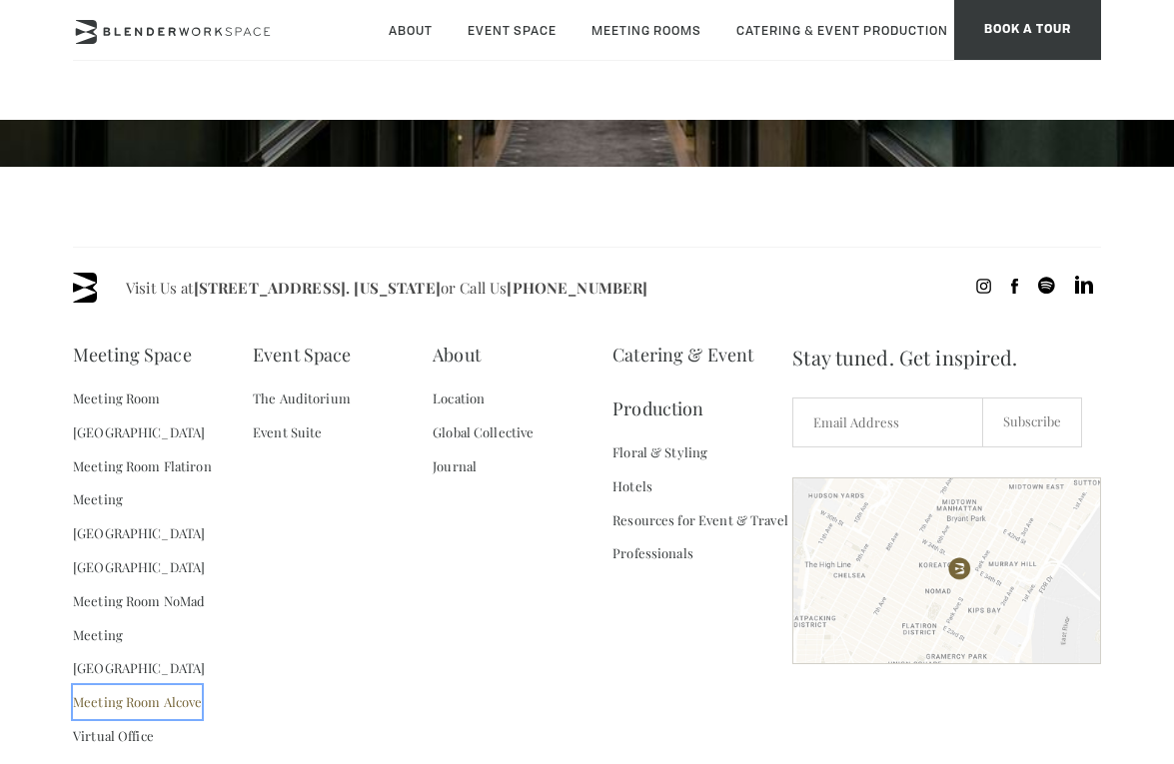
click at [136, 685] on link "Meeting Room Alcove" at bounding box center [137, 702] width 129 height 34
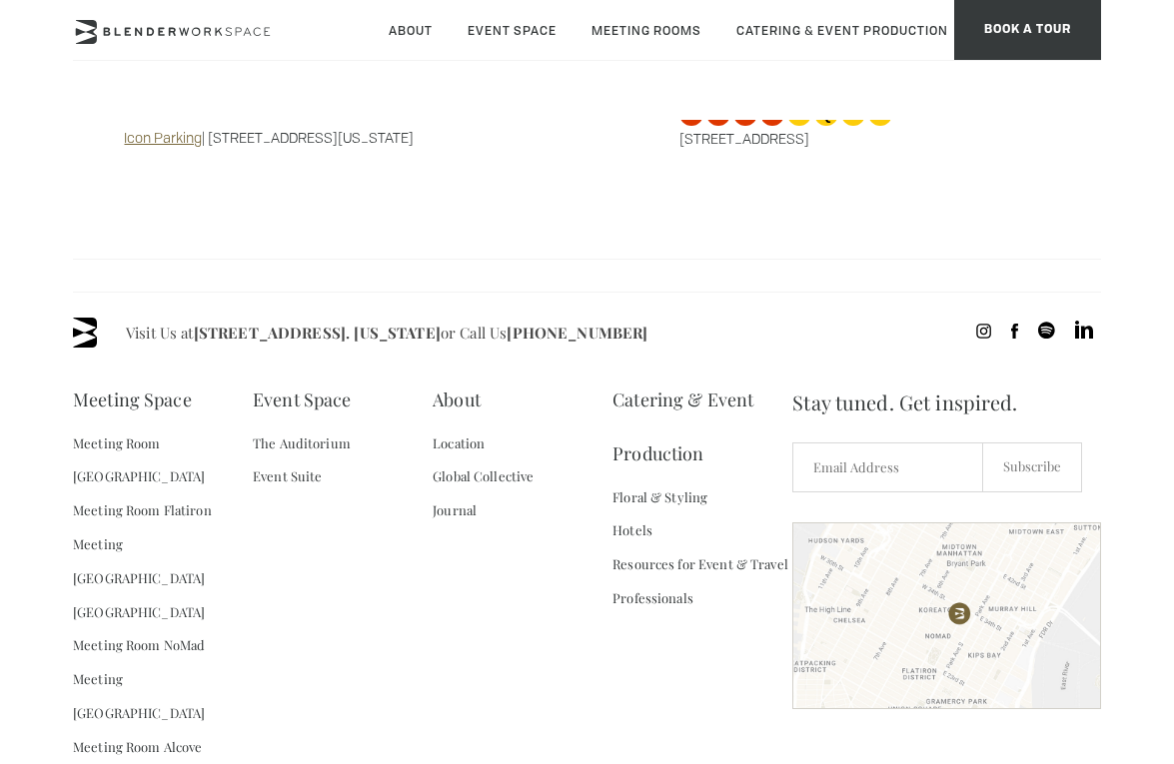
scroll to position [1673, 0]
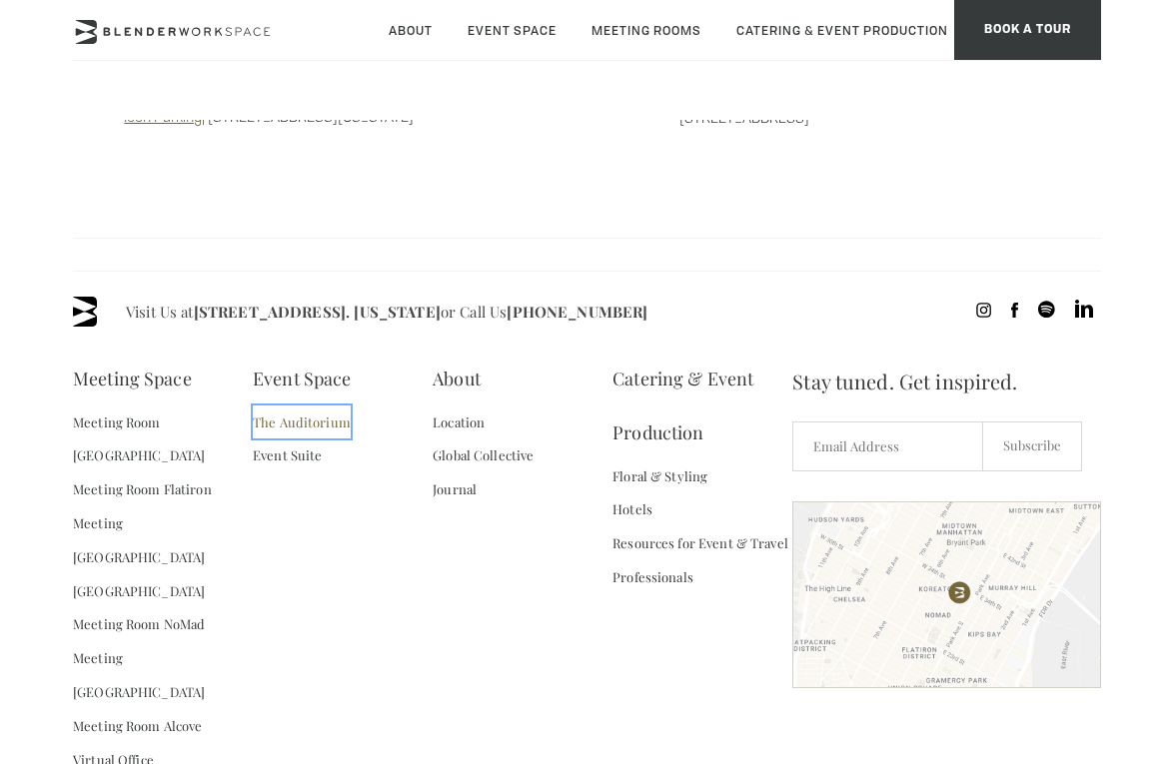
click at [304, 406] on link "The Auditorium" at bounding box center [302, 423] width 98 height 34
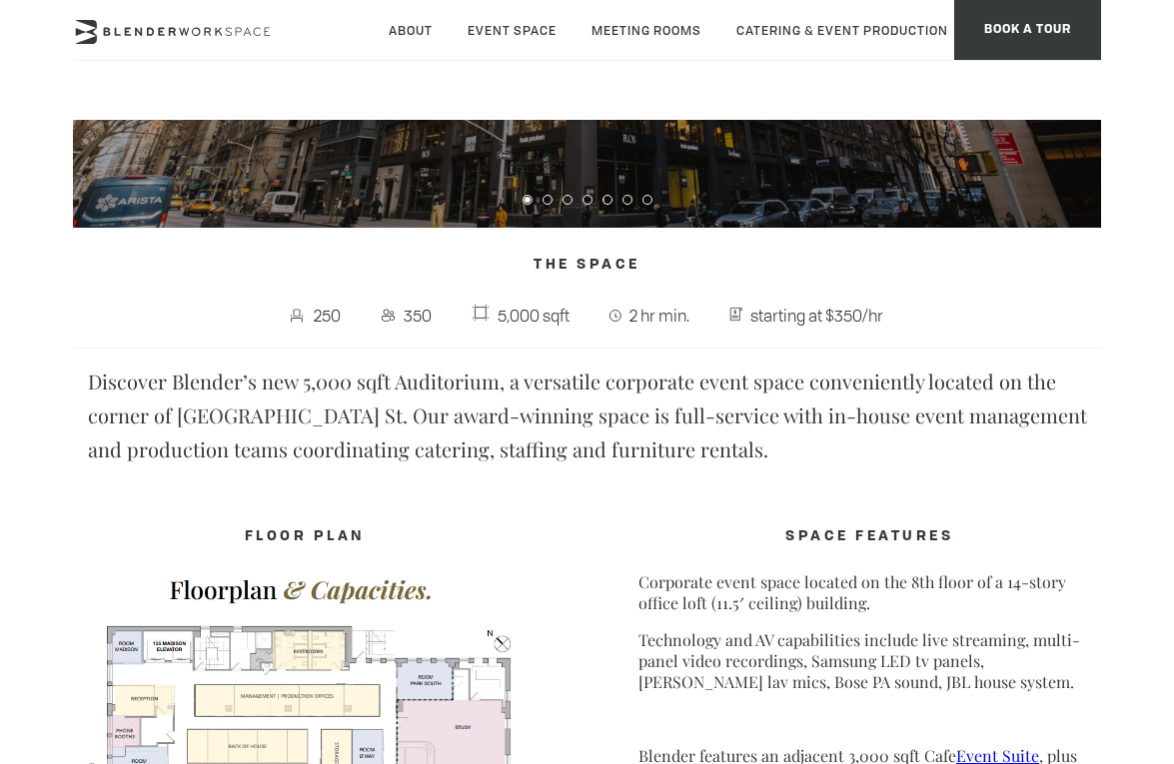
scroll to position [369, 0]
